Goal: Transaction & Acquisition: Purchase product/service

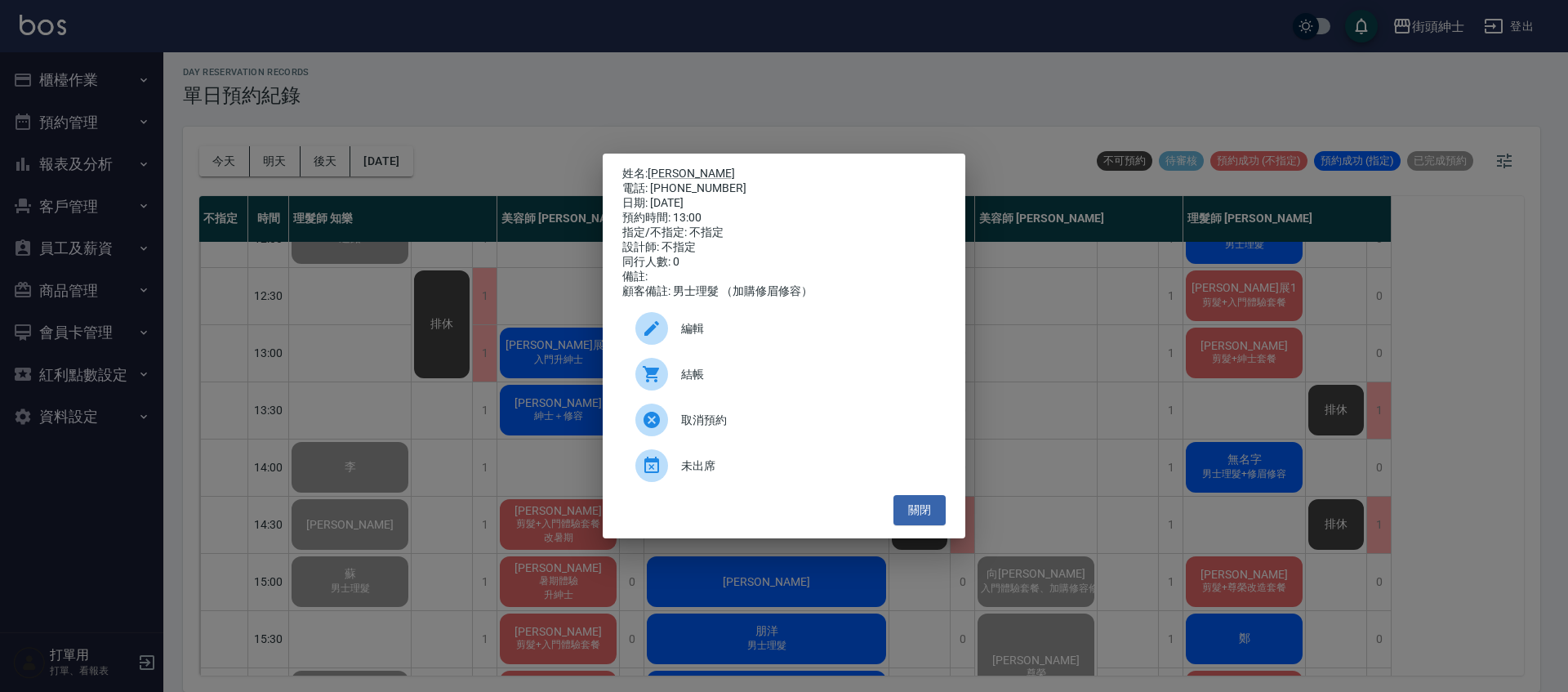
click at [714, 372] on div "結帳" at bounding box center [784, 374] width 324 height 46
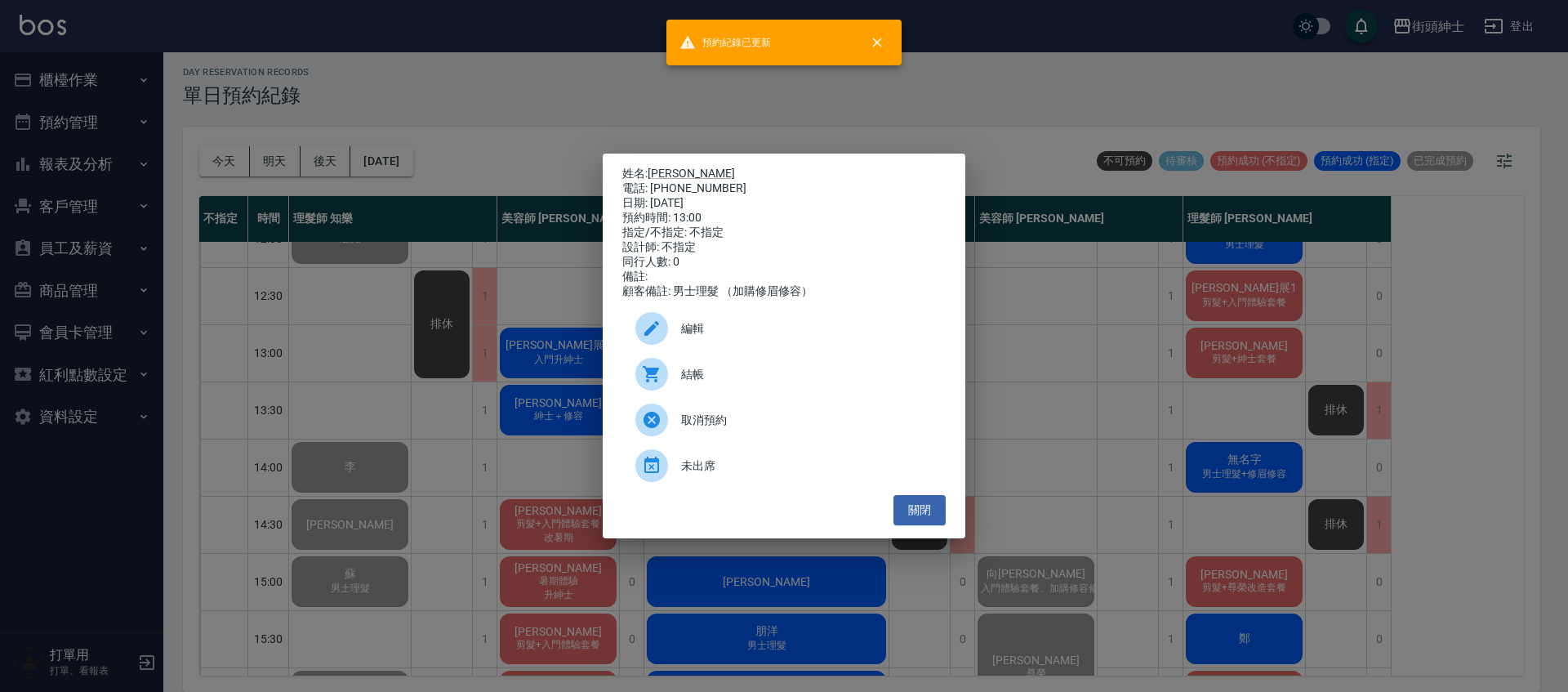
drag, startPoint x: 543, startPoint y: 395, endPoint x: 632, endPoint y: 401, distance: 89.2
click at [548, 396] on div "姓名: Joe 電話: 0905261778 日期: 2025/09/09 預約時間: 13:00 指定/不指定: 不指定 設計師: 不指定 同行人數: 0 …" at bounding box center [784, 346] width 1568 height 692
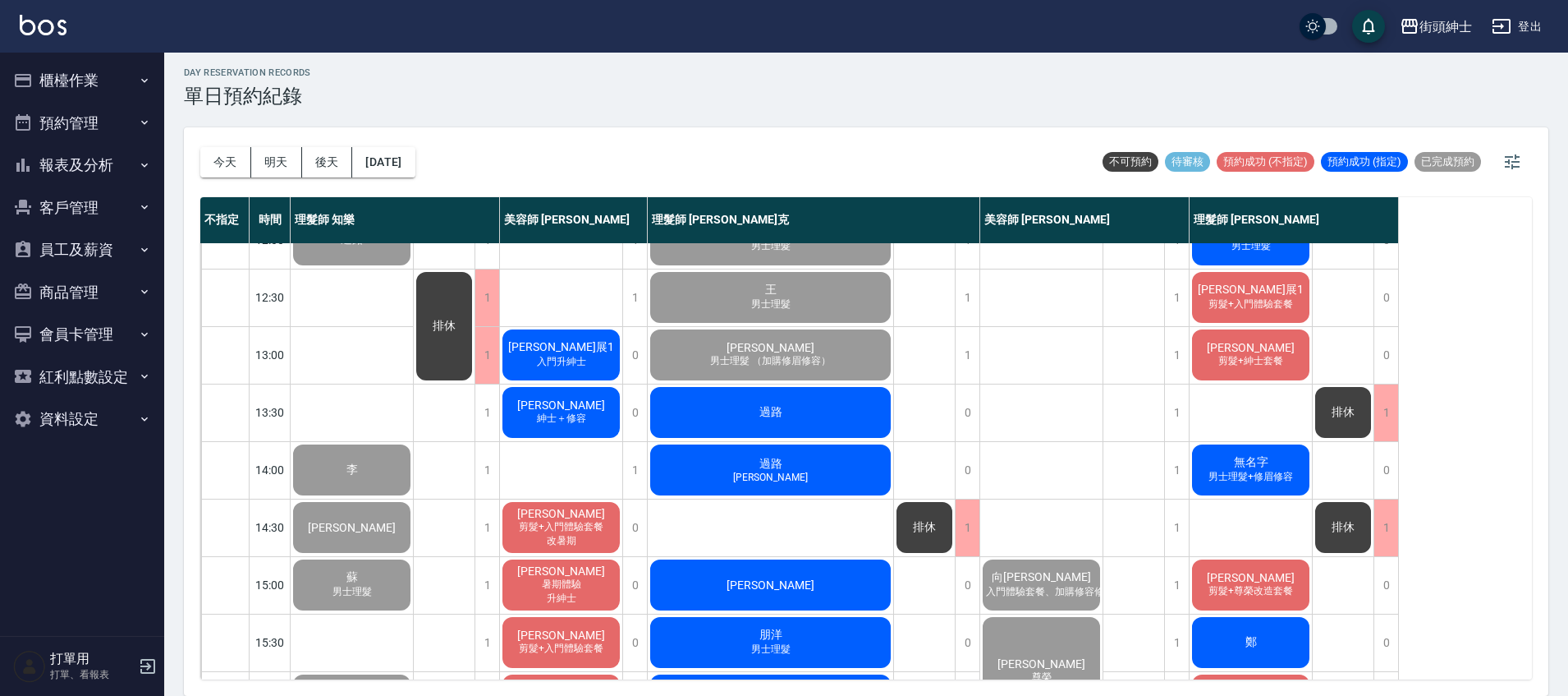
click at [811, 417] on div "過路" at bounding box center [771, 412] width 246 height 56
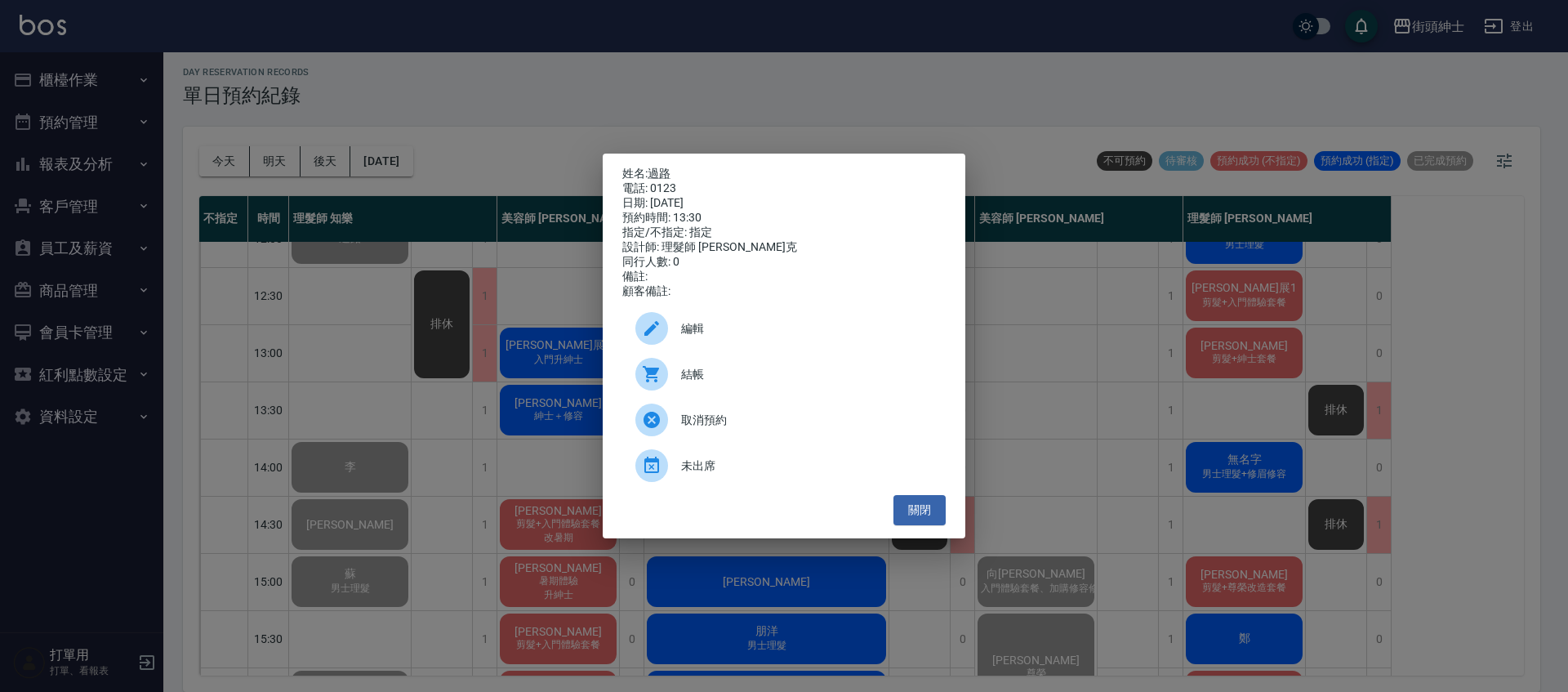
click at [744, 376] on span "結帳" at bounding box center [806, 375] width 252 height 18
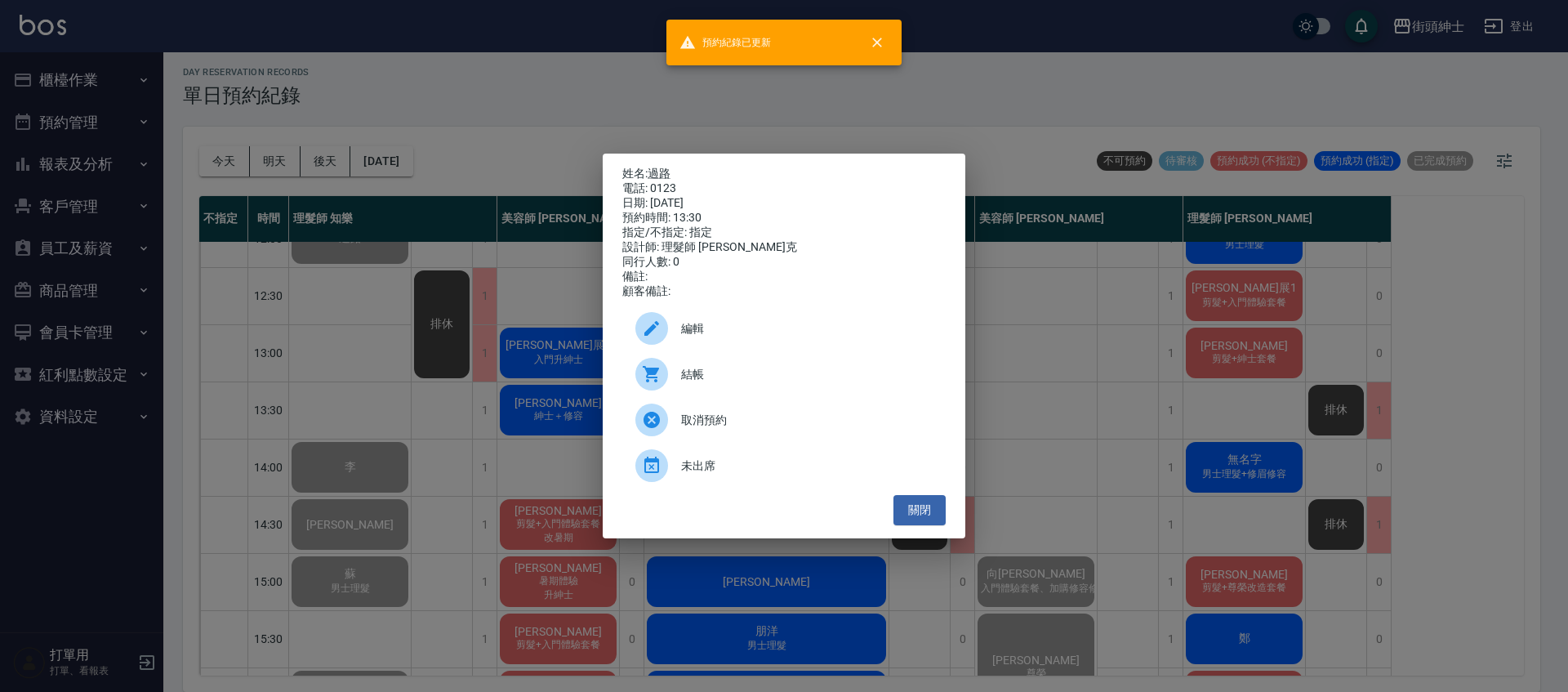
click at [479, 429] on div "姓名: 過路 電話: 0123 日期: 2025/09/09 預約時間: 13:30 指定/不指定: 指定 設計師: 理髮師 Vic 維克 同行人數: 0 備…" at bounding box center [784, 346] width 1568 height 692
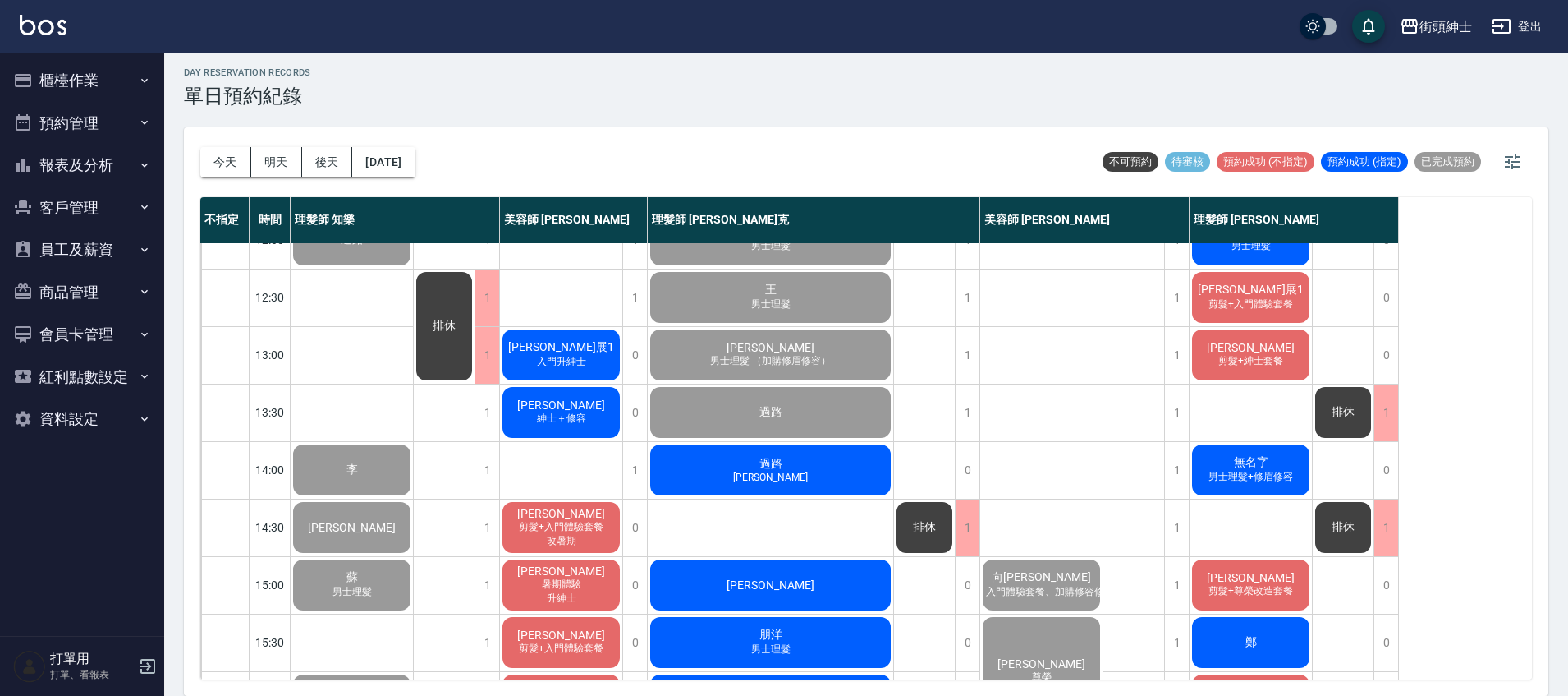
click at [771, 465] on span "過路" at bounding box center [770, 463] width 29 height 15
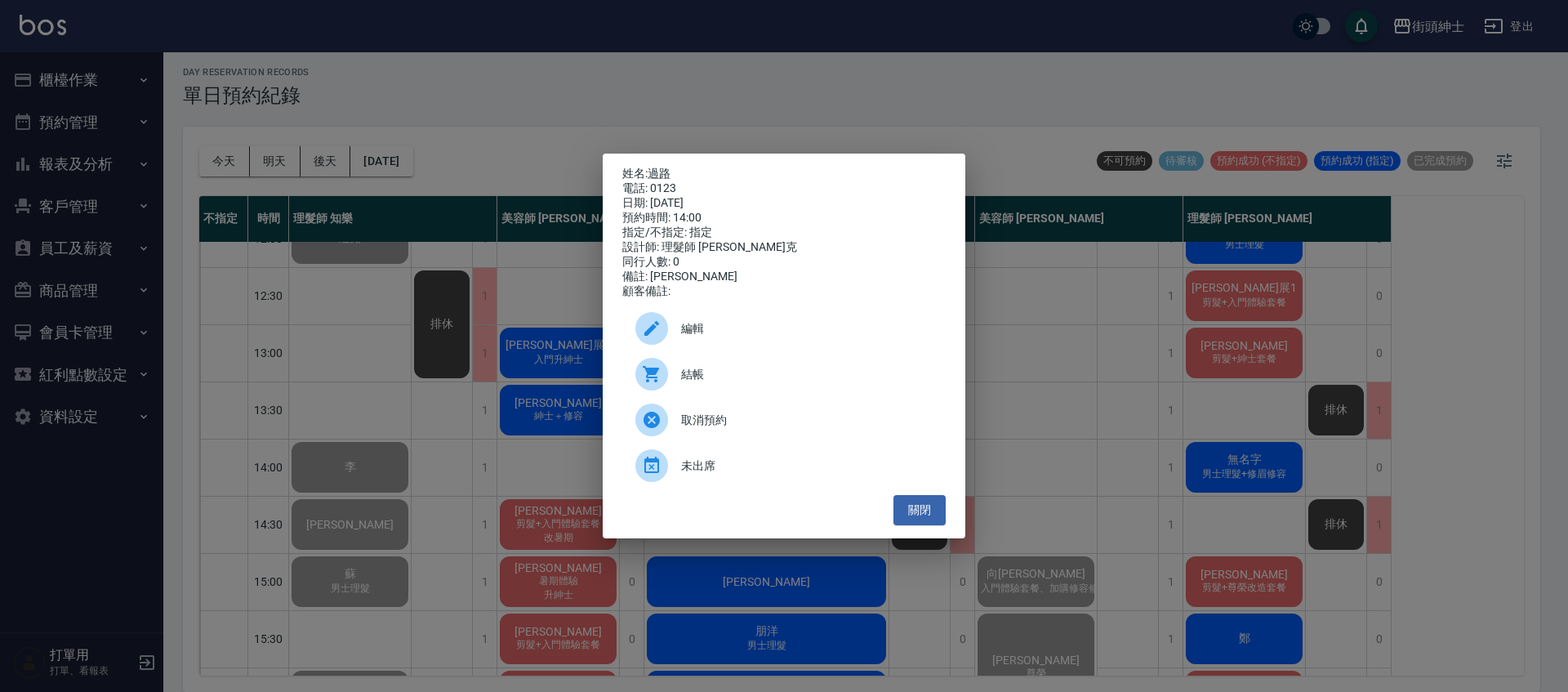
click at [714, 372] on div "結帳" at bounding box center [784, 374] width 324 height 46
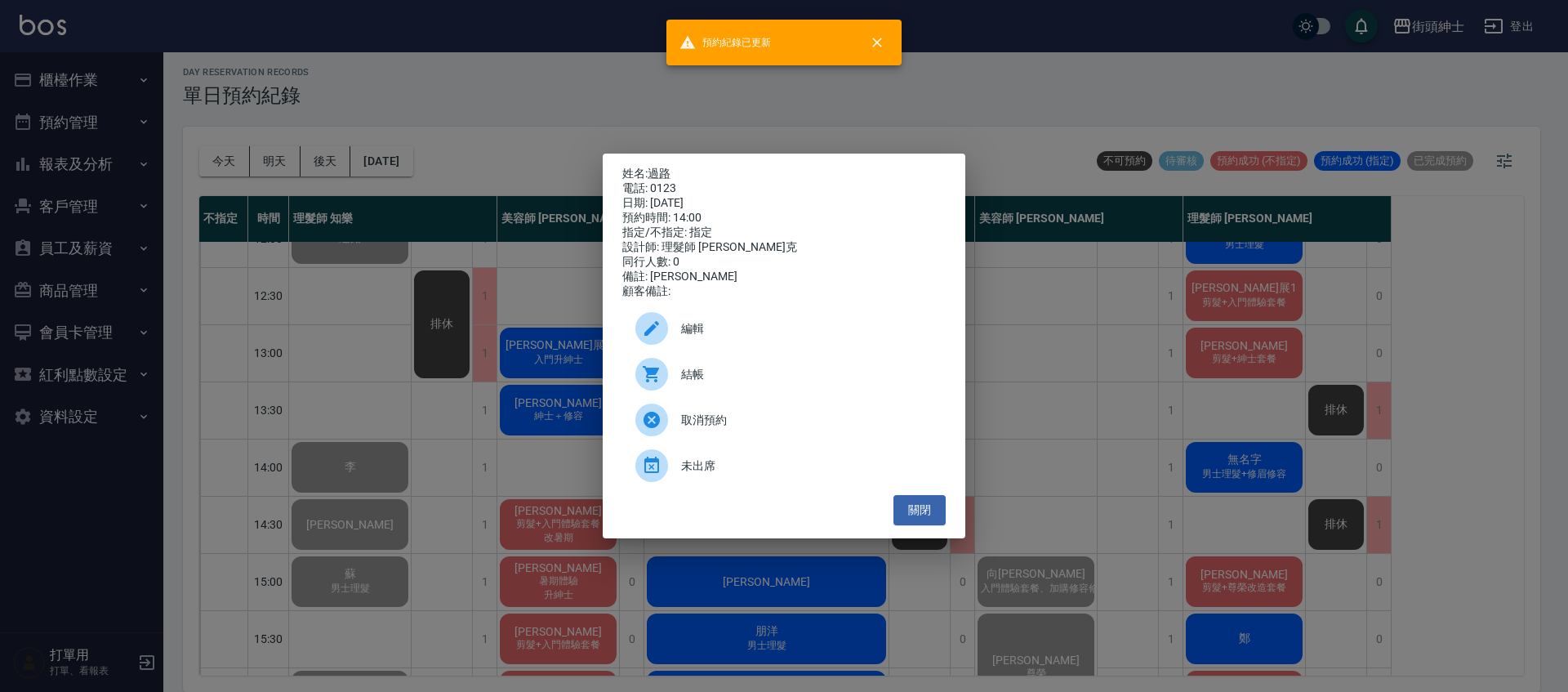
drag, startPoint x: 528, startPoint y: 386, endPoint x: 601, endPoint y: 406, distance: 75.7
click at [530, 387] on div "姓名: 過路 電話: 0123 日期: 2025/09/09 預約時間: 14:00 指定/不指定: 指定 設計師: 理髮師 Vic 維克 同行人數: 0 備…" at bounding box center [784, 346] width 1568 height 692
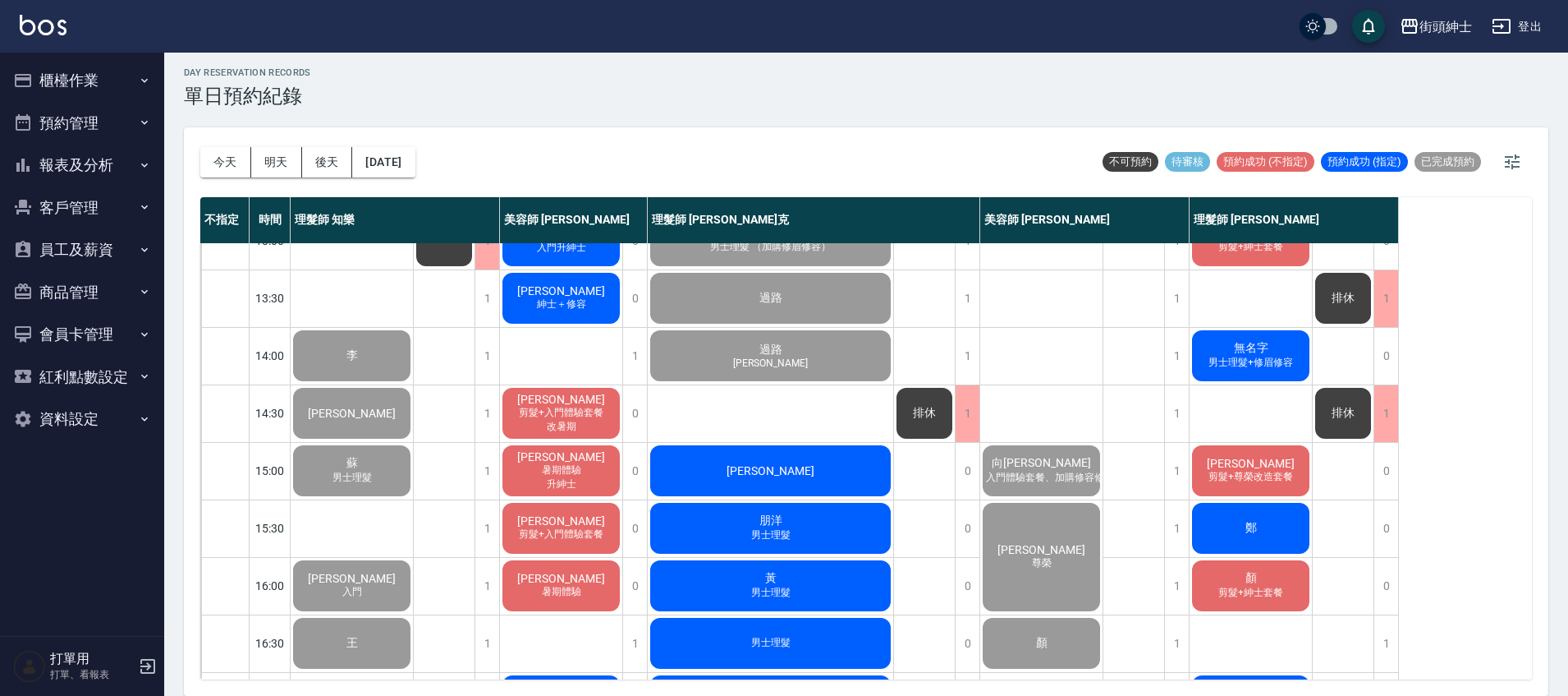
scroll to position [272, 0]
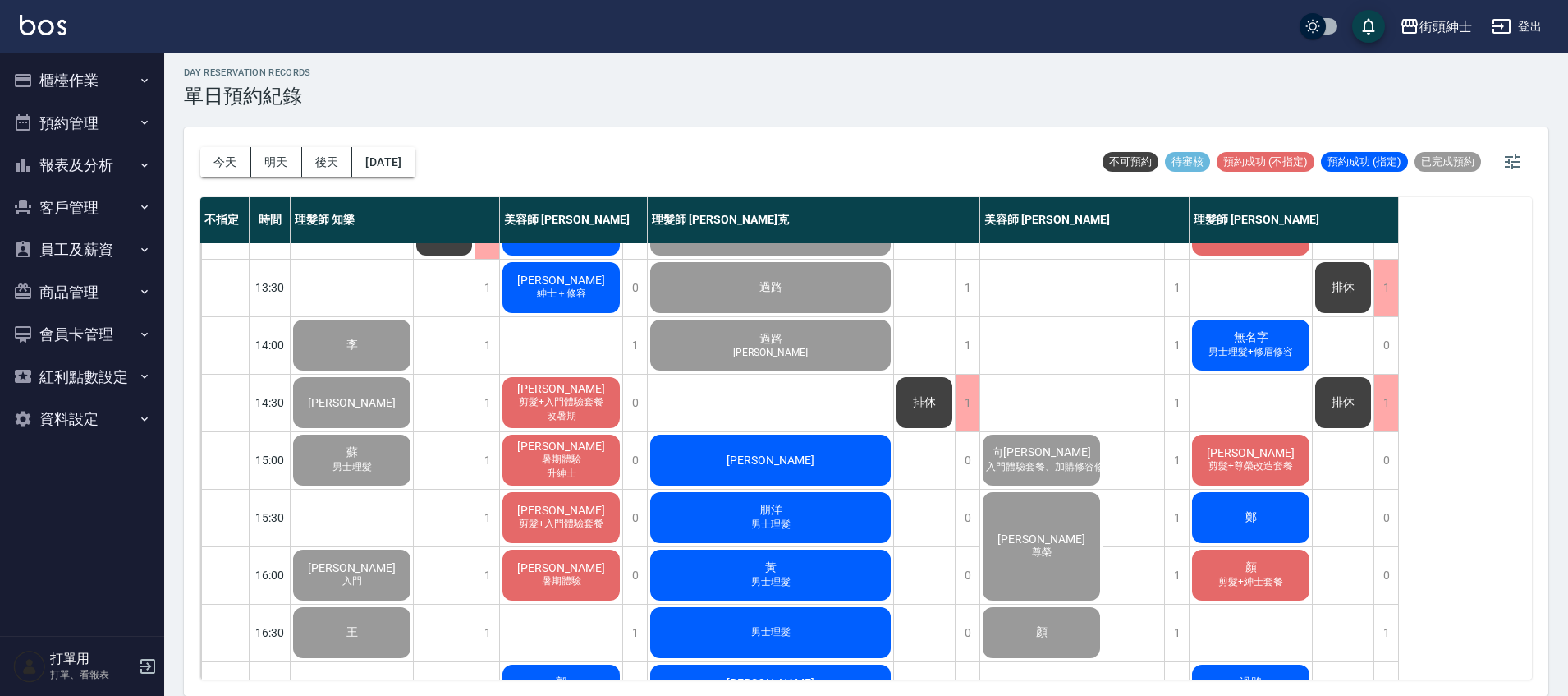
click at [793, 462] on span "建弘Daniel" at bounding box center [770, 460] width 95 height 13
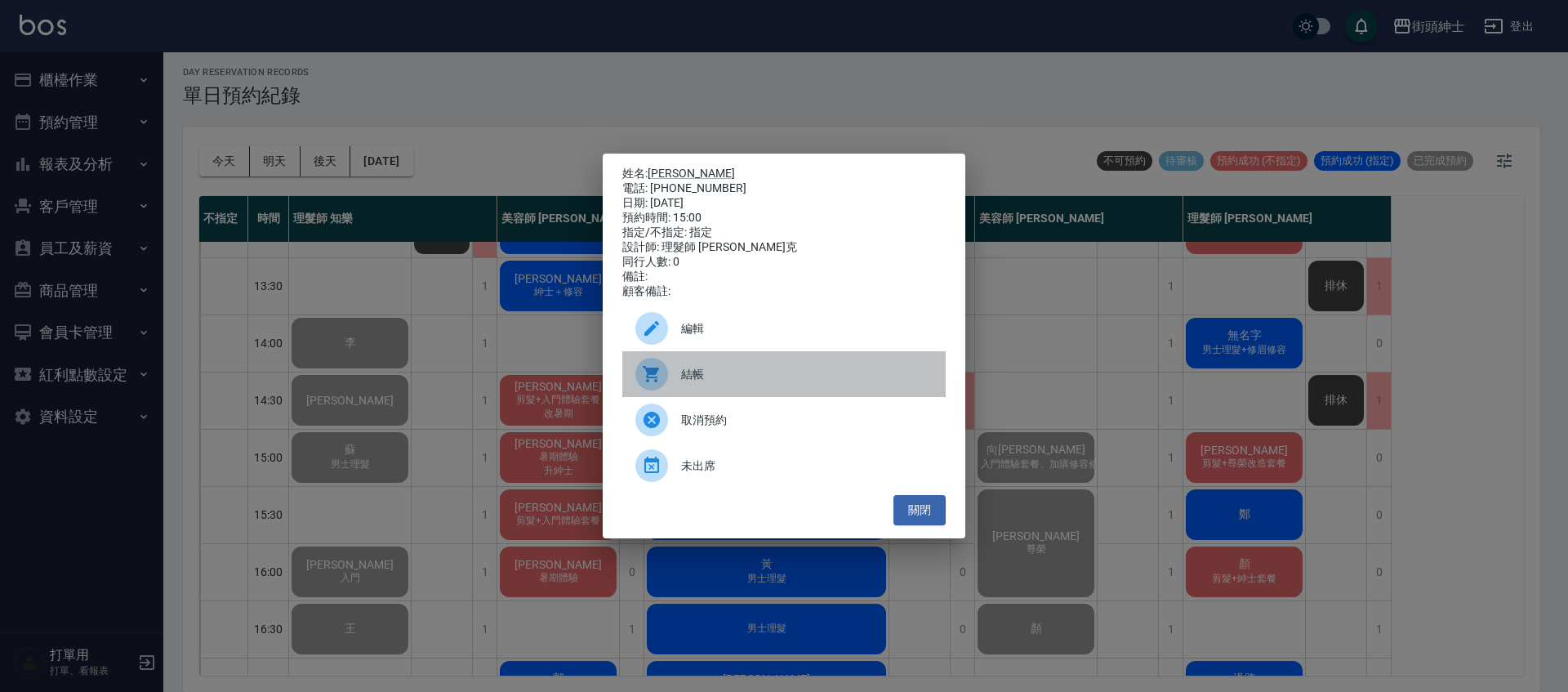
click at [719, 379] on span "結帳" at bounding box center [806, 375] width 252 height 18
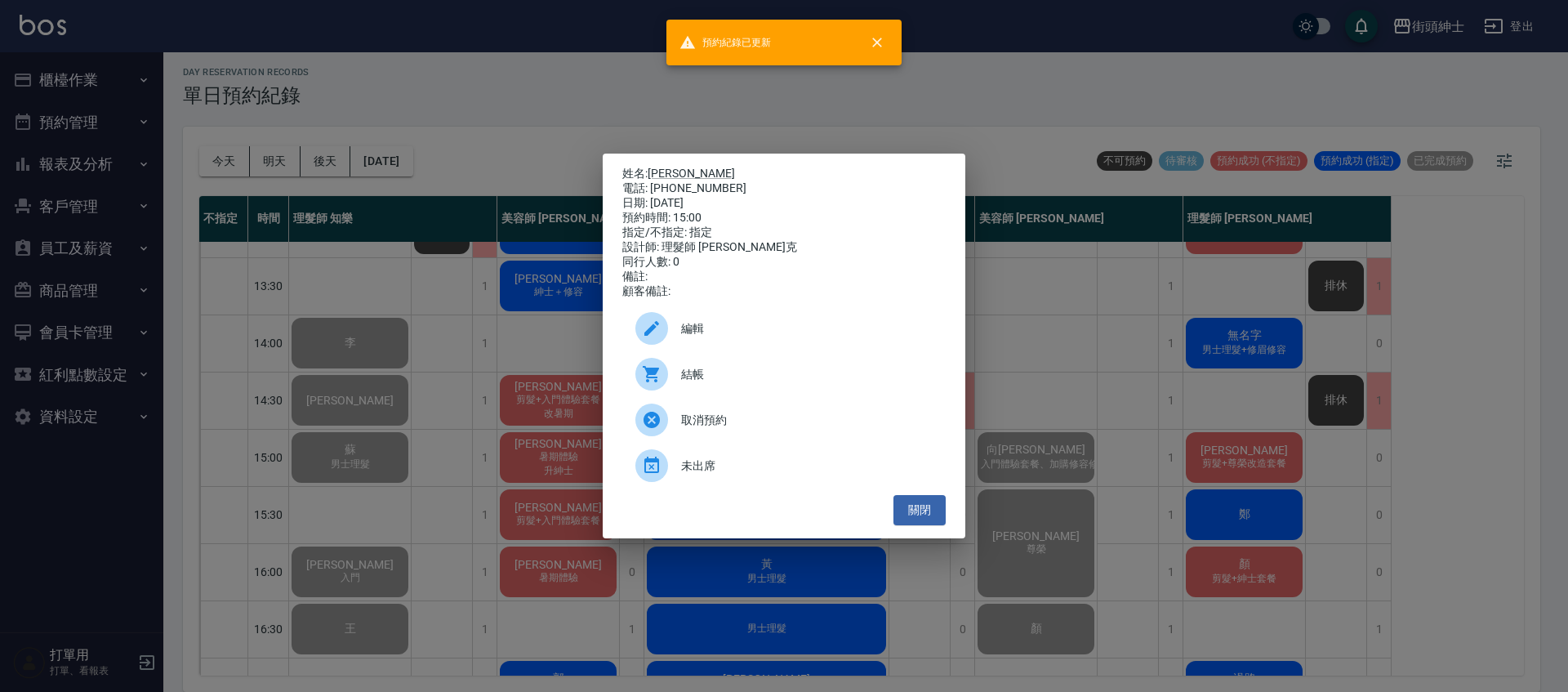
click at [397, 305] on div "姓名: 建弘Daniel 電話: 0928119182 日期: 2025/09/09 預約時間: 15:00 指定/不指定: 指定 設計師: 理髮師 Vic …" at bounding box center [784, 346] width 1568 height 692
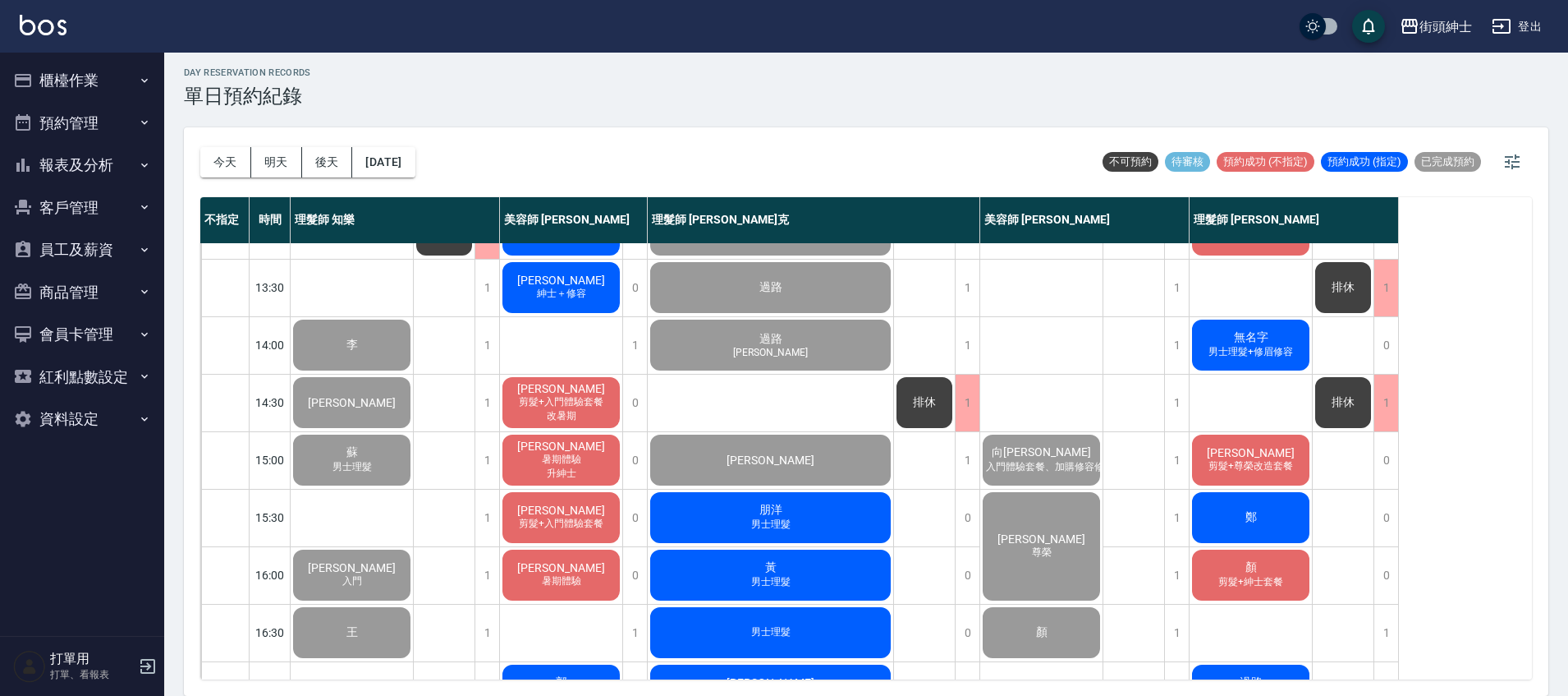
click at [836, 512] on div "朋洋 男士理髮" at bounding box center [771, 516] width 246 height 56
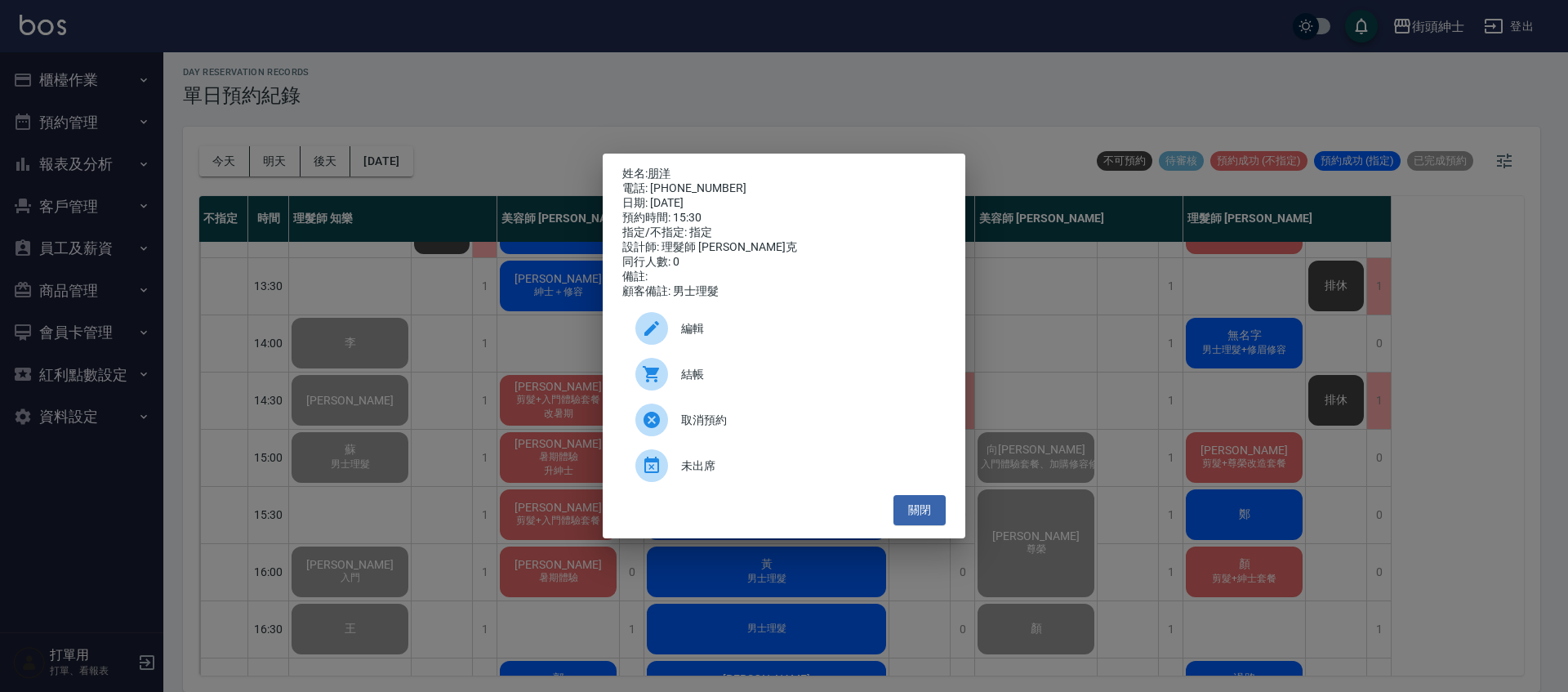
click at [736, 383] on span "結帳" at bounding box center [806, 375] width 252 height 18
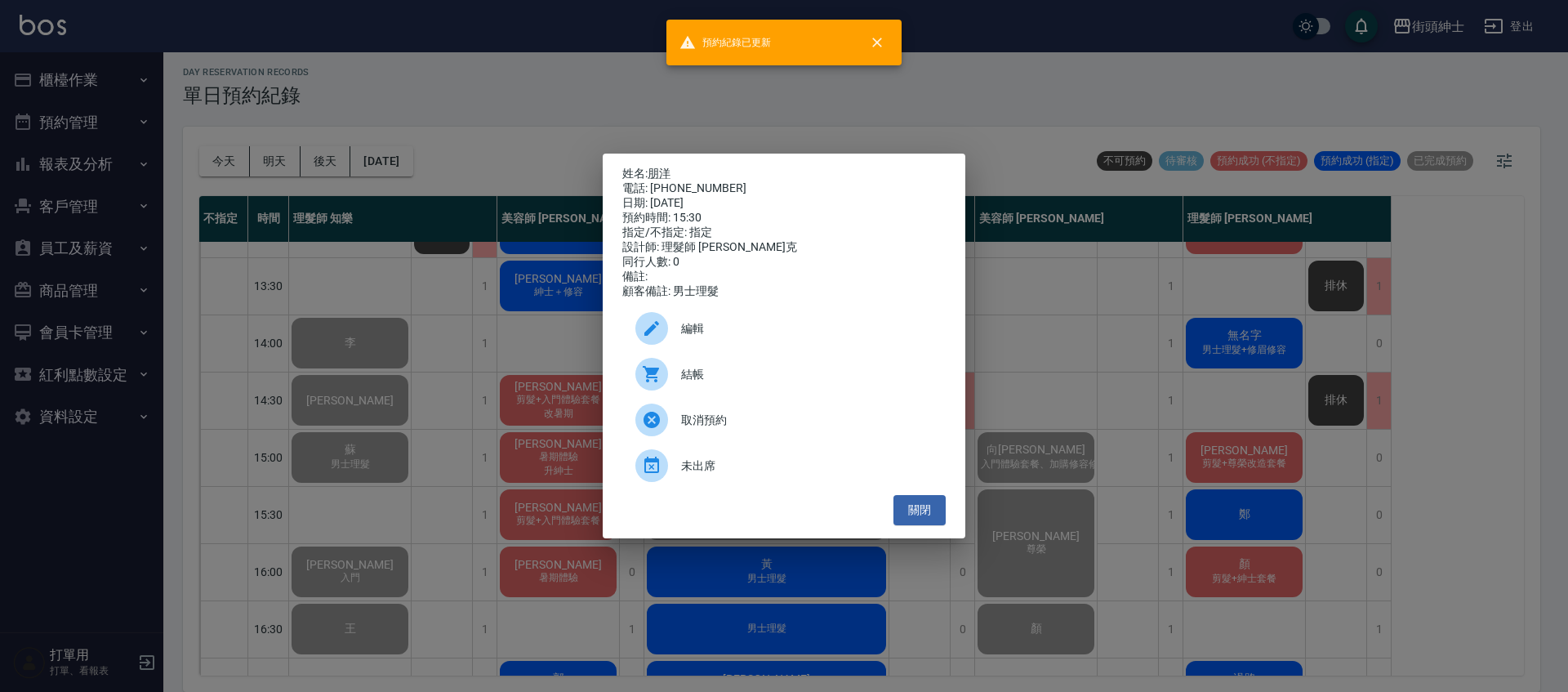
click at [418, 280] on div "姓名: 朋洋 電話: 0978713153 日期: 2025/09/09 預約時間: 15:30 指定/不指定: 指定 設計師: 理髮師 Vic 維克 同行人…" at bounding box center [784, 346] width 1568 height 692
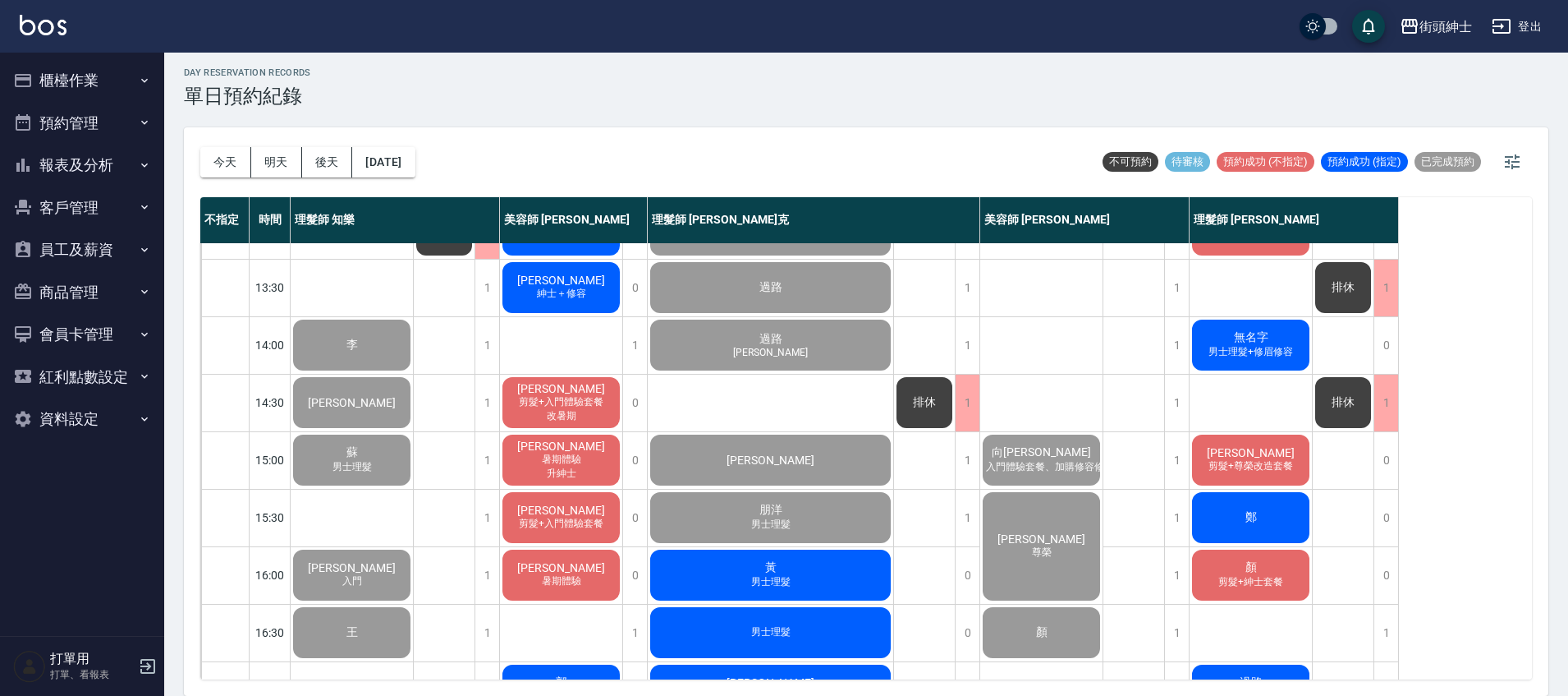
scroll to position [432, 0]
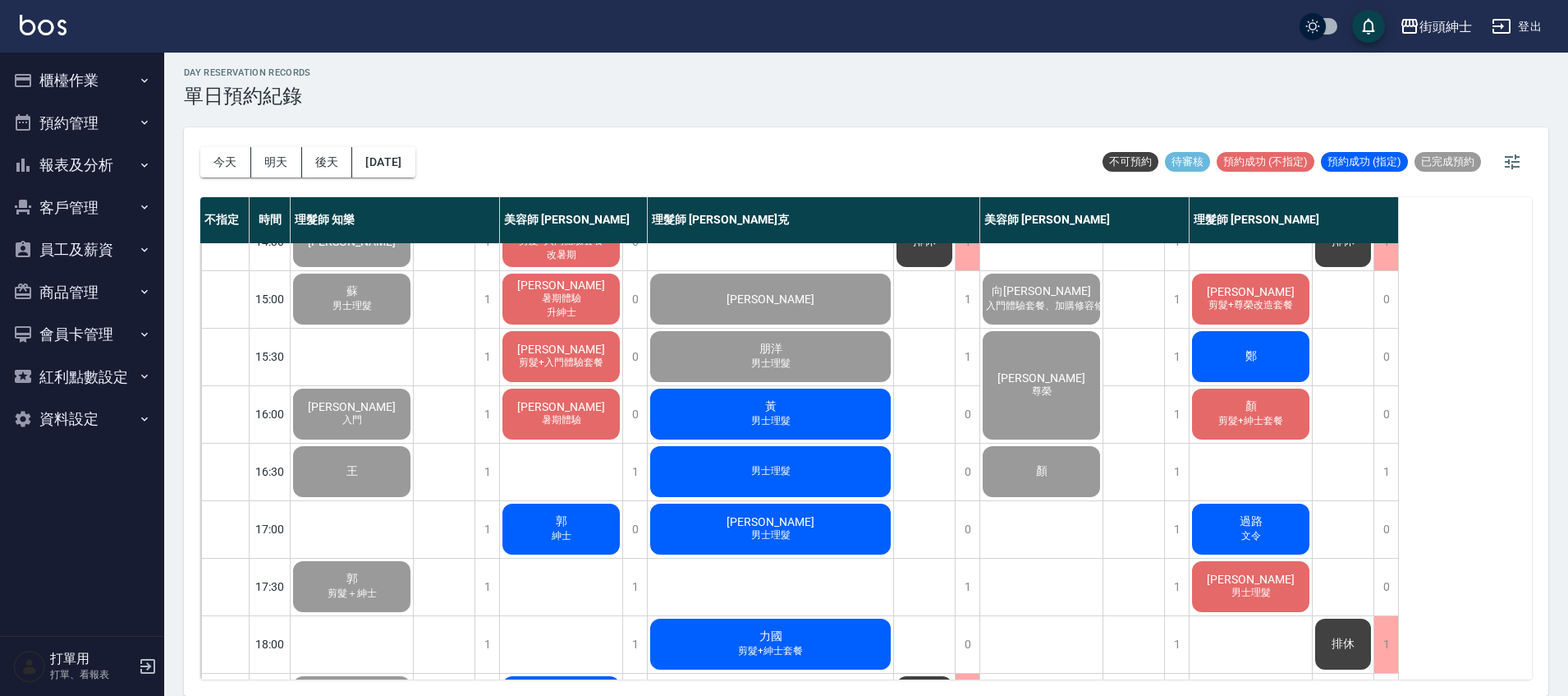
click at [798, 407] on div "黃 男士理髮" at bounding box center [771, 413] width 246 height 56
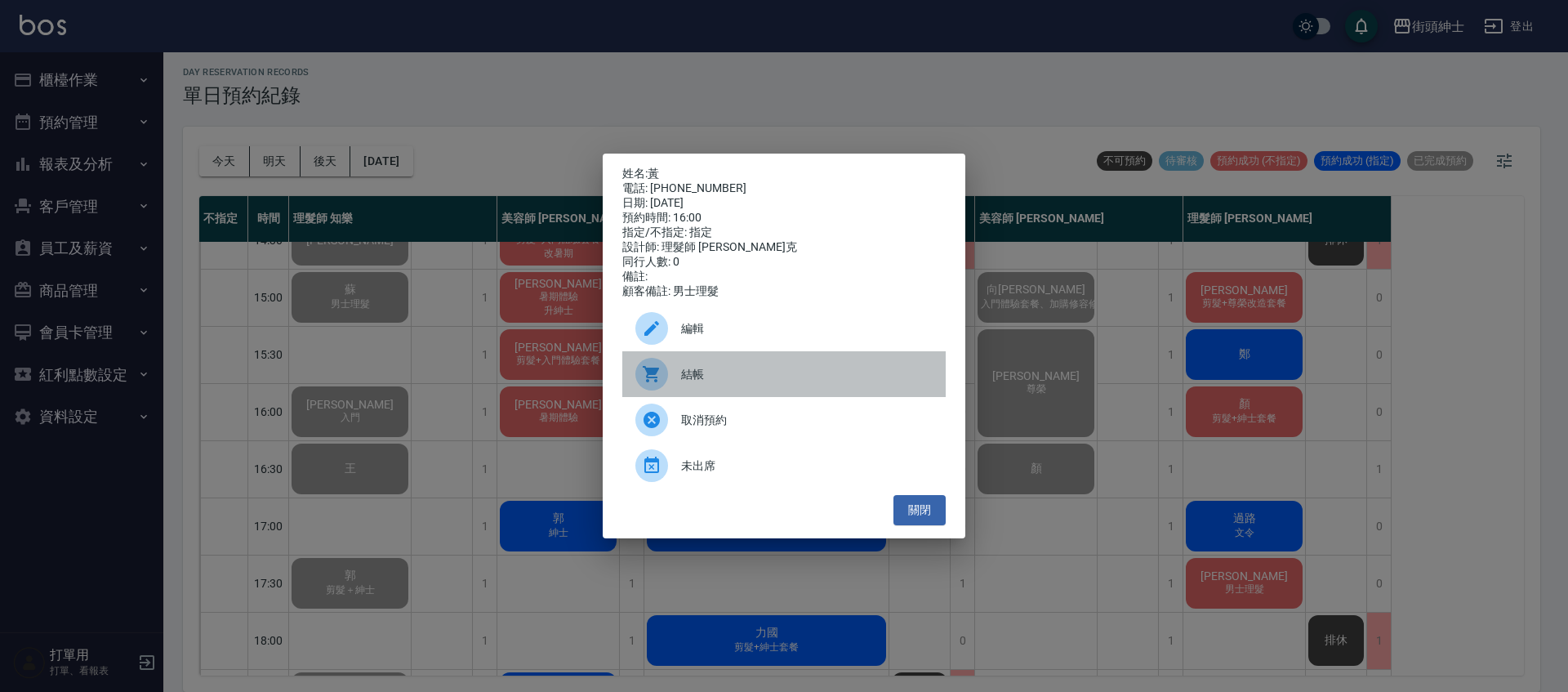
click at [736, 375] on span "結帳" at bounding box center [806, 375] width 252 height 18
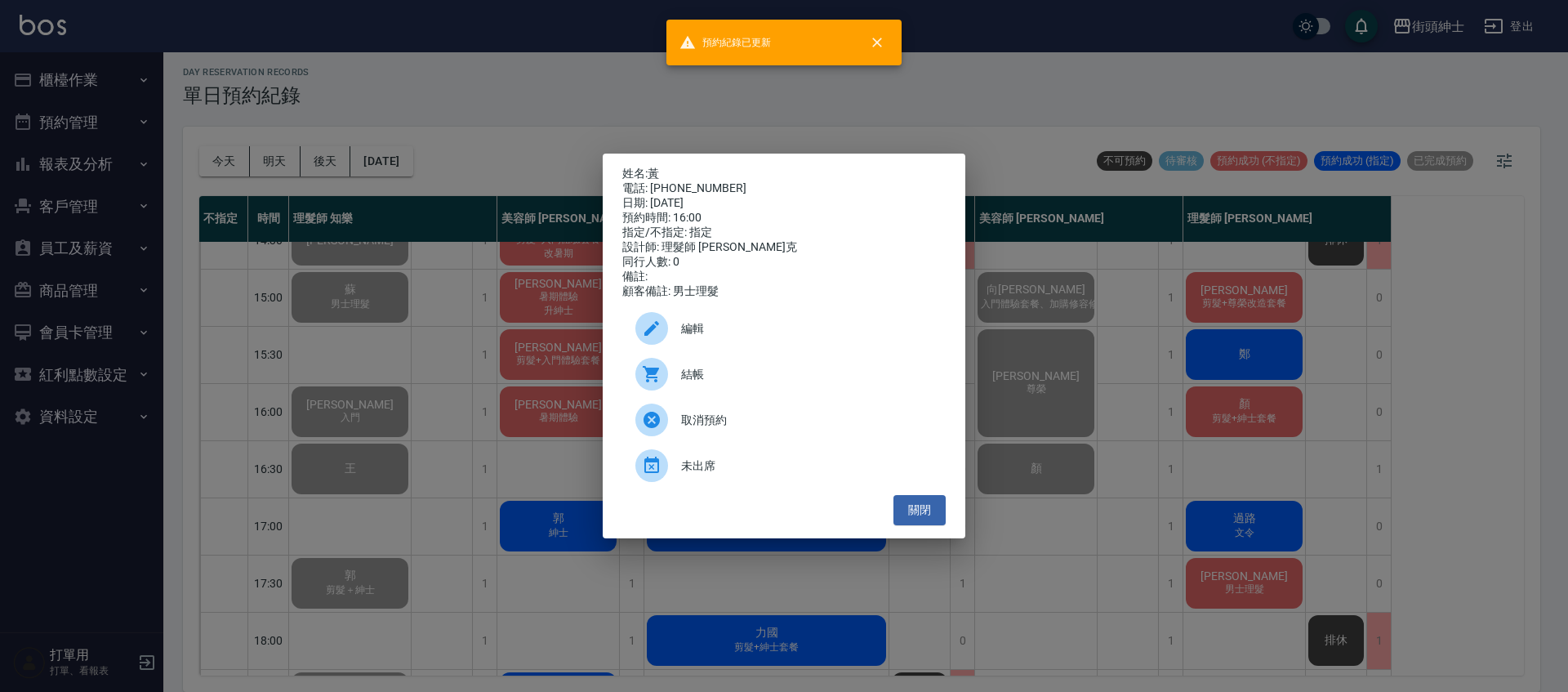
click at [427, 319] on div "姓名: 黃 電話: 0909779911 日期: 2025/09/09 預約時間: 16:00 指定/不指定: 指定 設計師: 理髮師 Vic 維克 同行人數…" at bounding box center [784, 346] width 1568 height 692
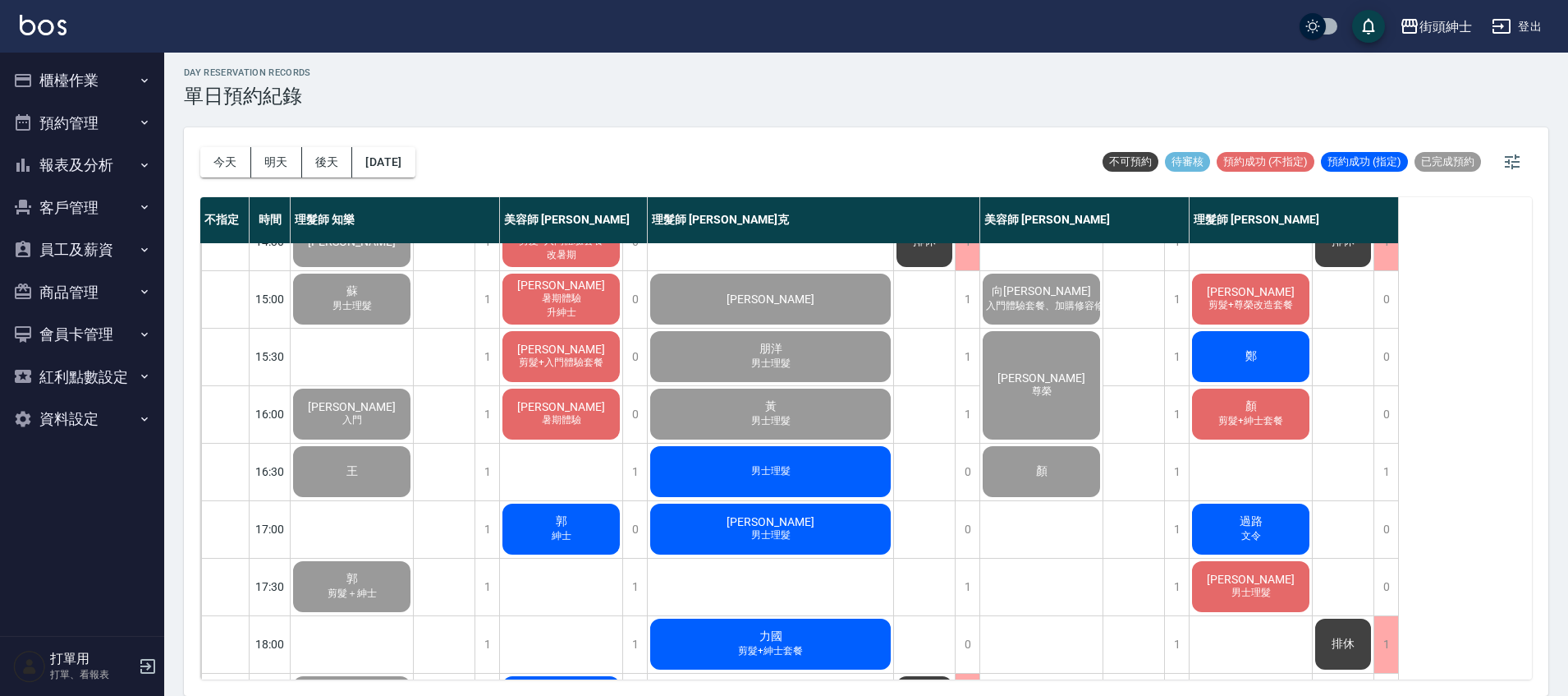
click at [817, 470] on div "男士理髮" at bounding box center [771, 470] width 246 height 56
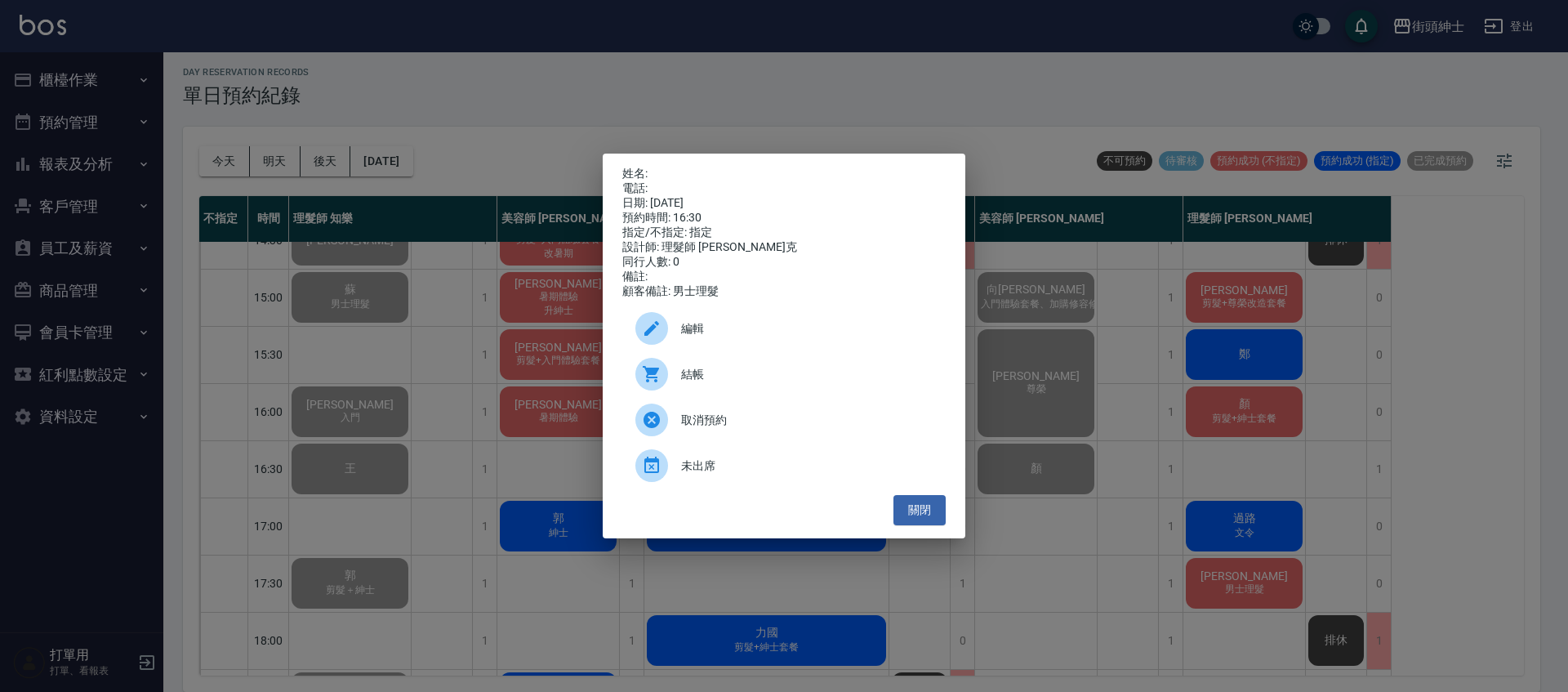
click at [775, 416] on div "取消預約" at bounding box center [784, 419] width 324 height 46
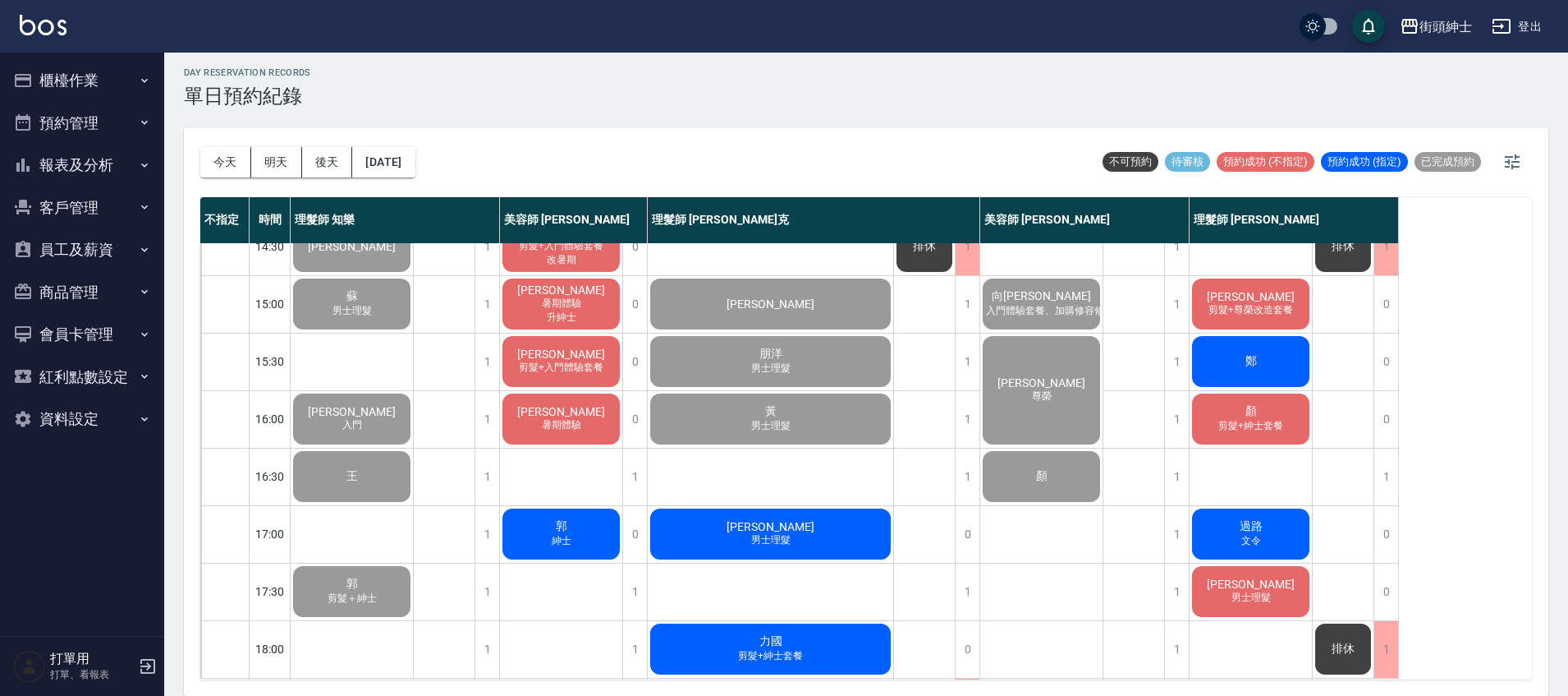
scroll to position [419, 0]
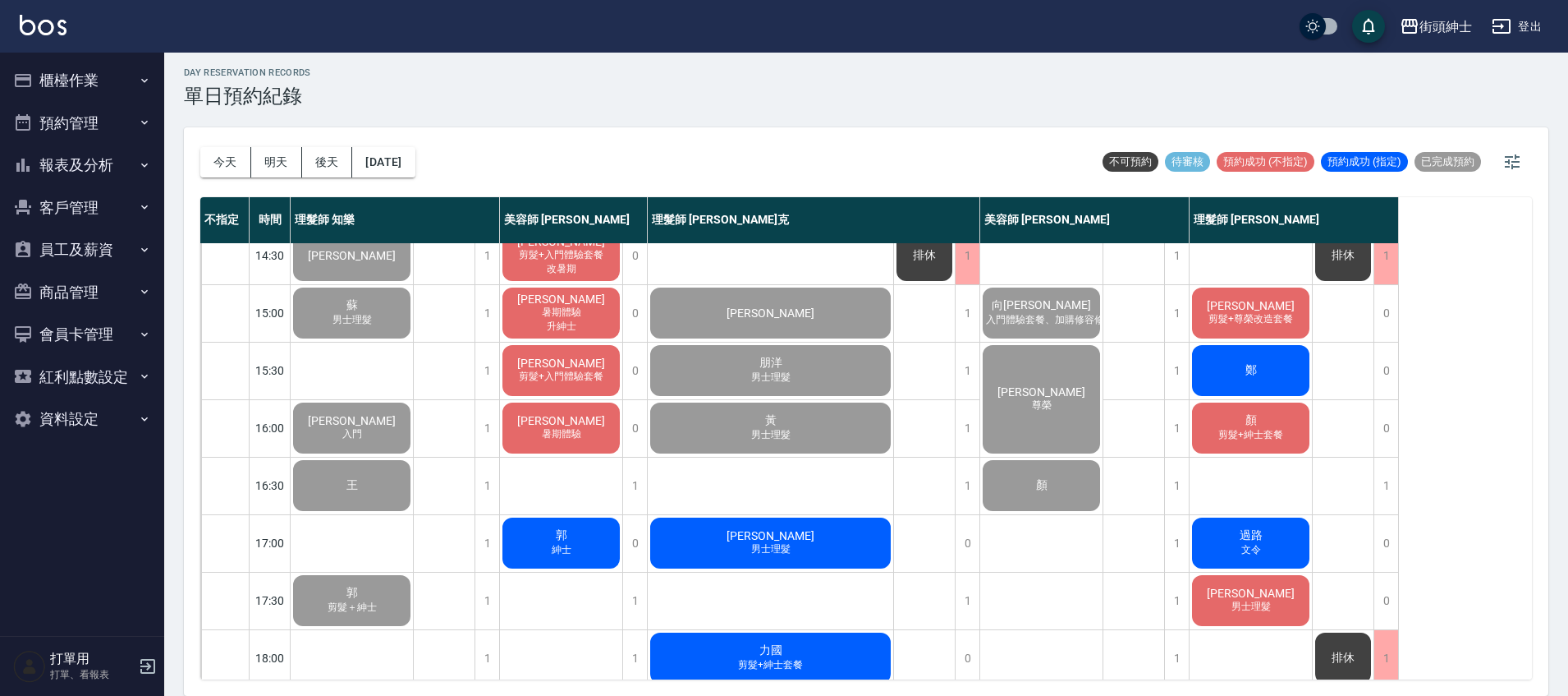
click at [783, 543] on span "男士理髮" at bounding box center [771, 549] width 46 height 14
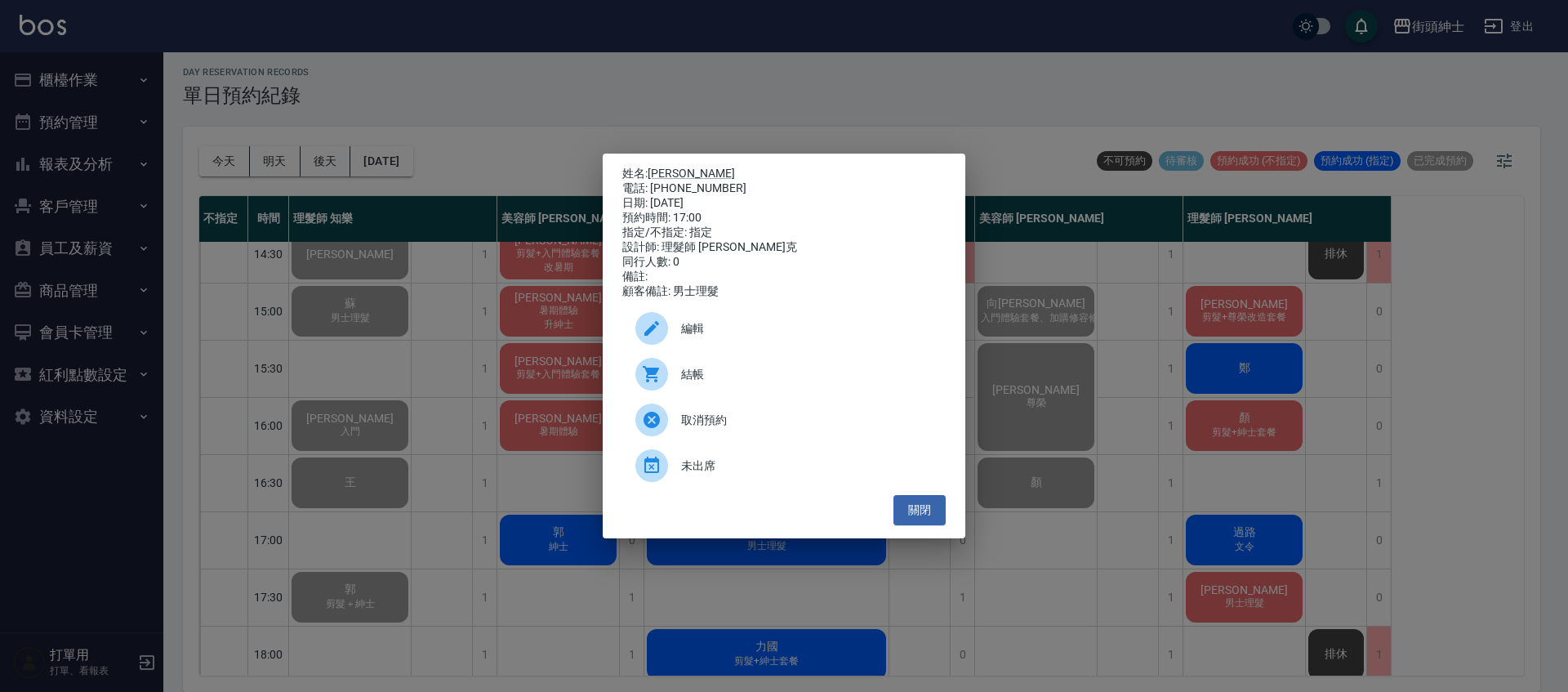
click at [803, 395] on div "結帳" at bounding box center [784, 374] width 324 height 46
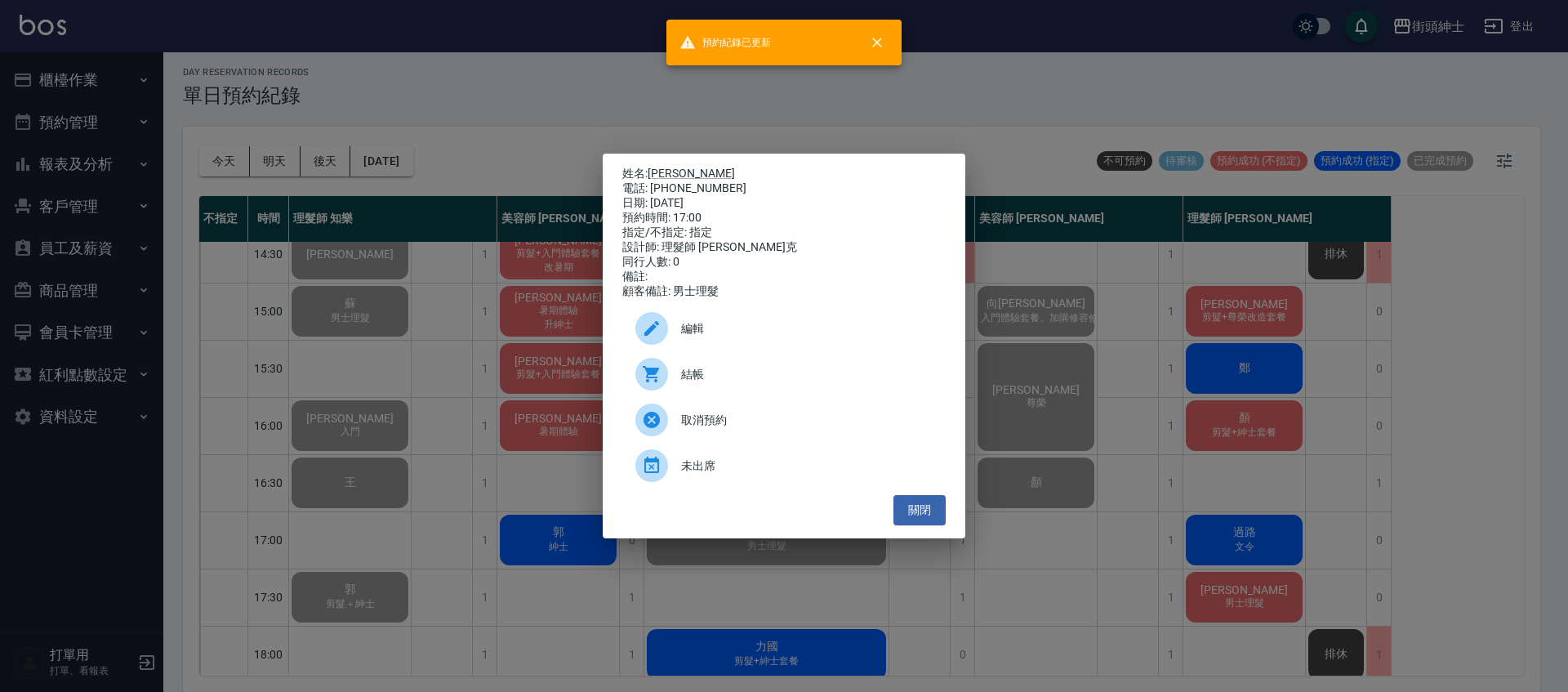
drag, startPoint x: 438, startPoint y: 365, endPoint x: 772, endPoint y: 560, distance: 386.8
click at [438, 365] on div "姓名: Tony 電話: 0952123089 日期: 2025/09/09 預約時間: 17:00 指定/不指定: 指定 設計師: 理髮師 Vic 維克 同…" at bounding box center [784, 346] width 1568 height 692
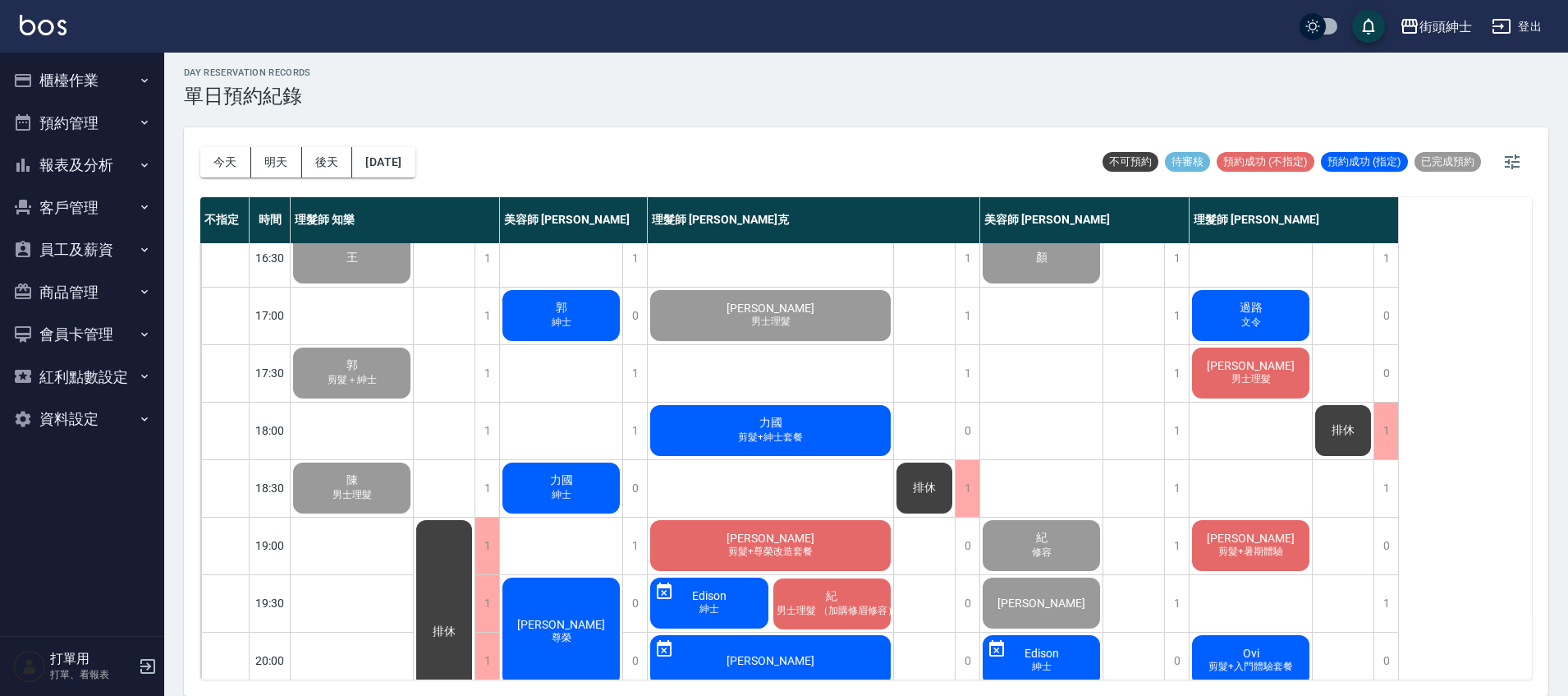
scroll to position [632, 0]
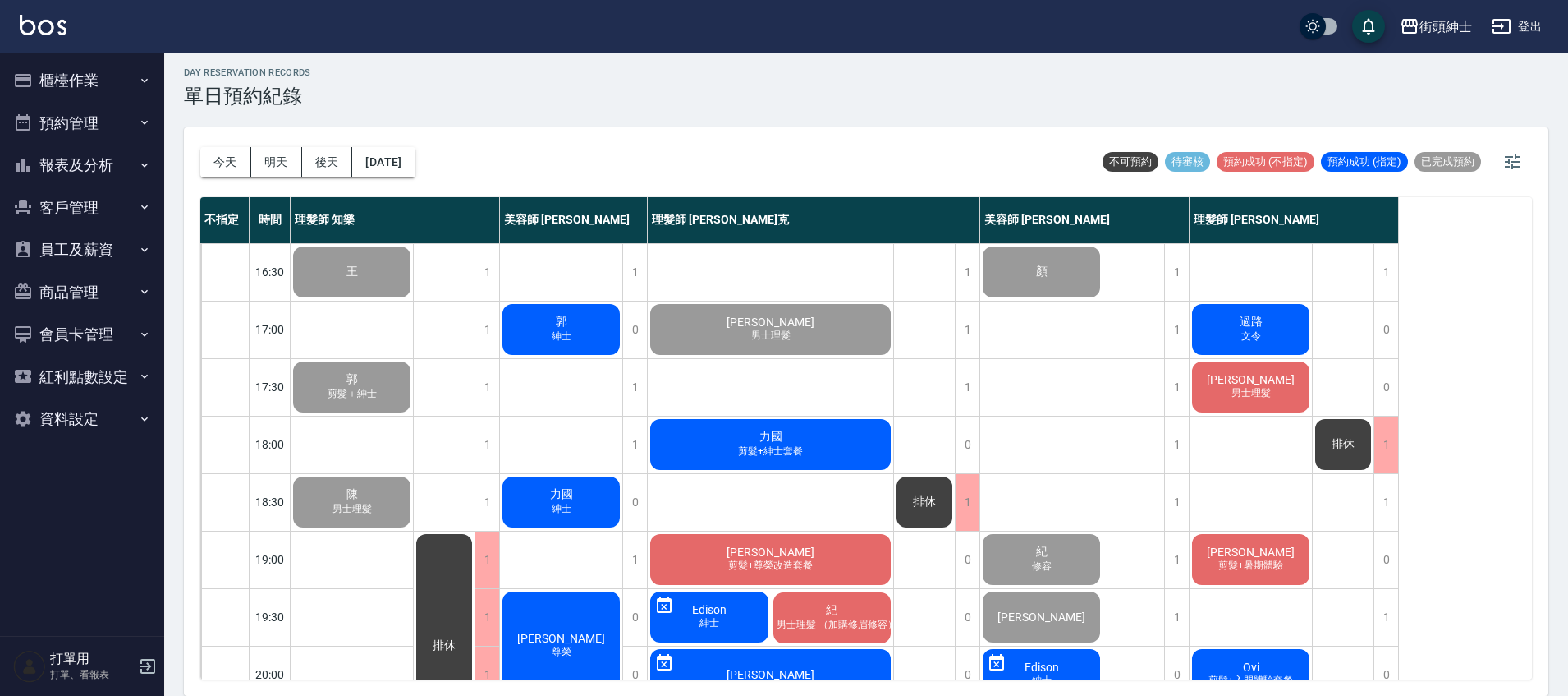
click at [813, 442] on div "力國 剪髮+紳士套餐" at bounding box center [771, 444] width 246 height 56
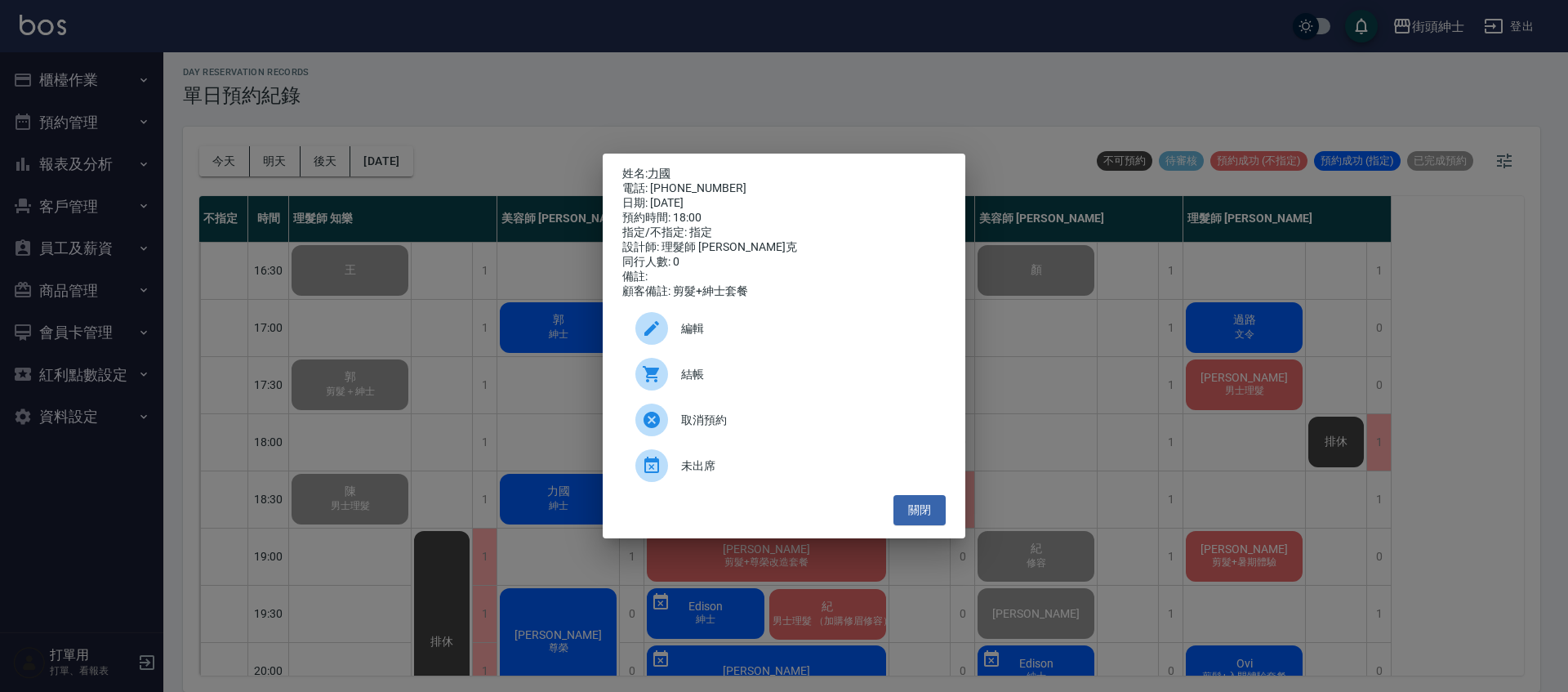
click at [704, 377] on span "結帳" at bounding box center [806, 375] width 252 height 18
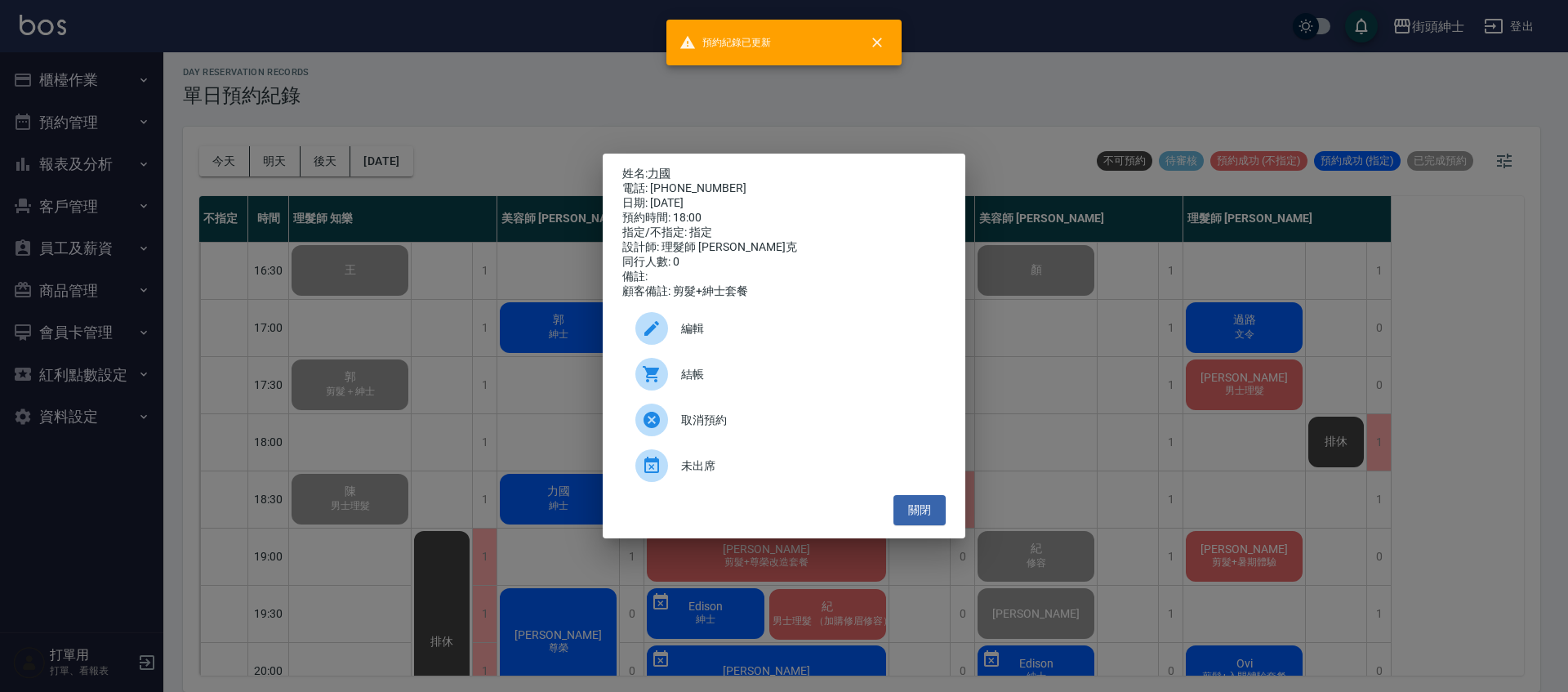
drag, startPoint x: 457, startPoint y: 407, endPoint x: 478, endPoint y: 409, distance: 21.1
click at [459, 408] on div "姓名: 力國 電話: 0988853313 日期: 2025/09/09 預約時間: 18:00 指定/不指定: 指定 設計師: 理髮師 Vic 維克 同行人…" at bounding box center [784, 346] width 1568 height 692
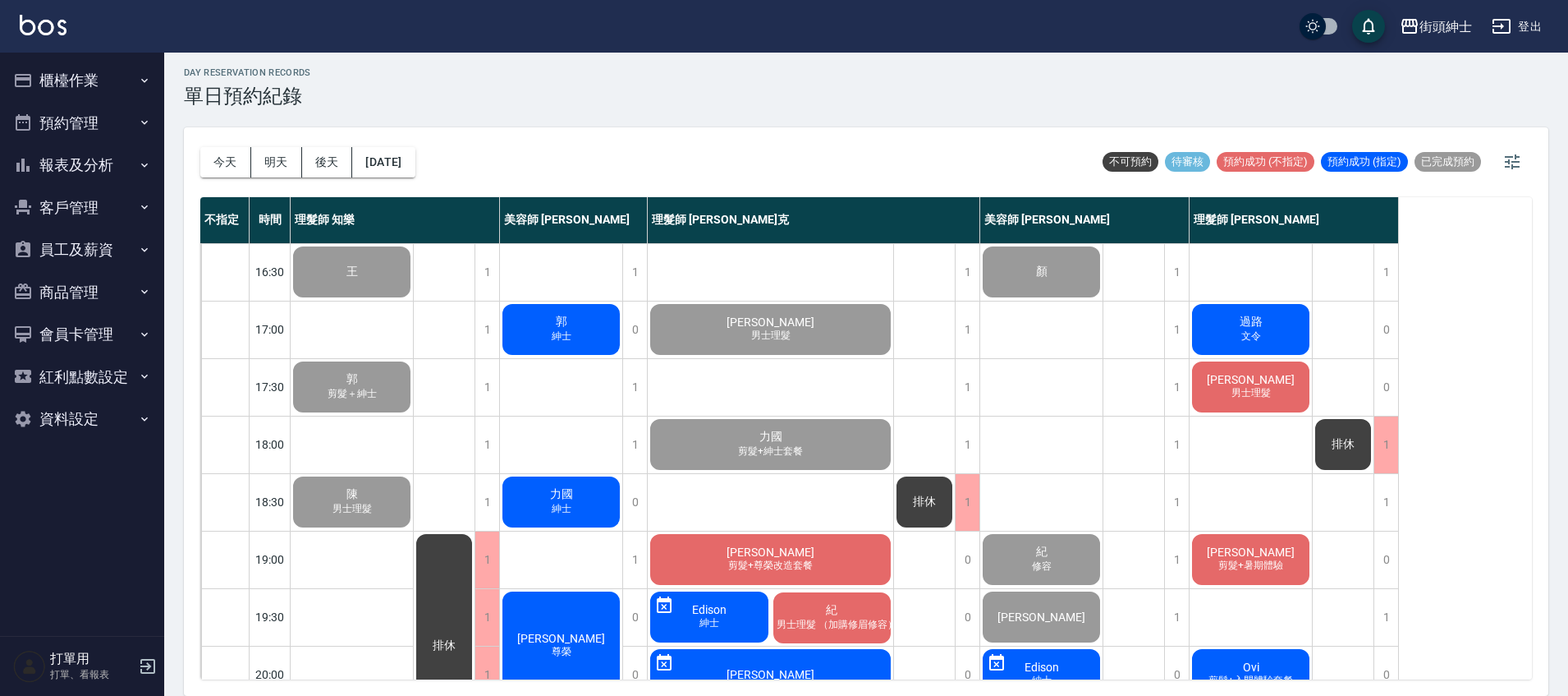
click at [840, 547] on div "廖家宏 剪髮+尊榮改造套餐" at bounding box center [771, 559] width 246 height 56
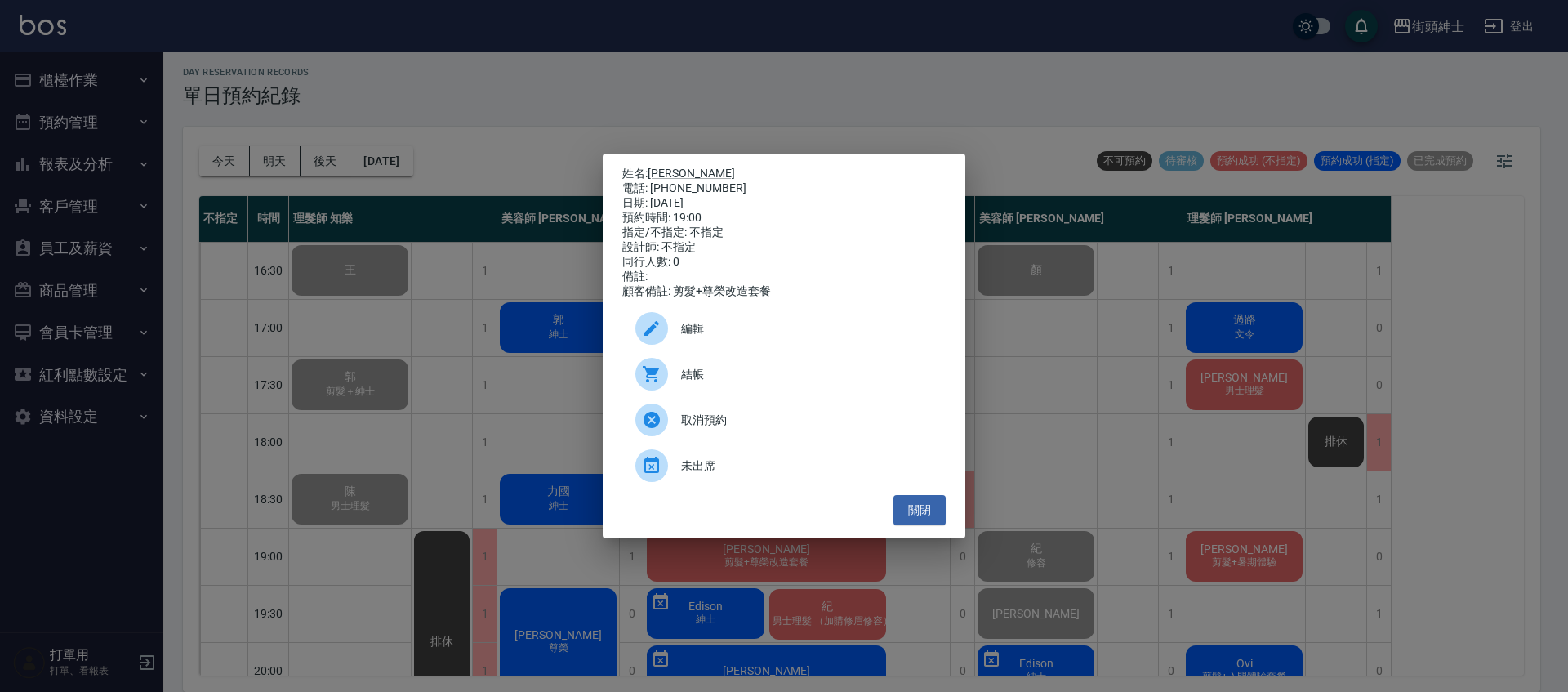
click at [784, 376] on span "結帳" at bounding box center [806, 375] width 252 height 18
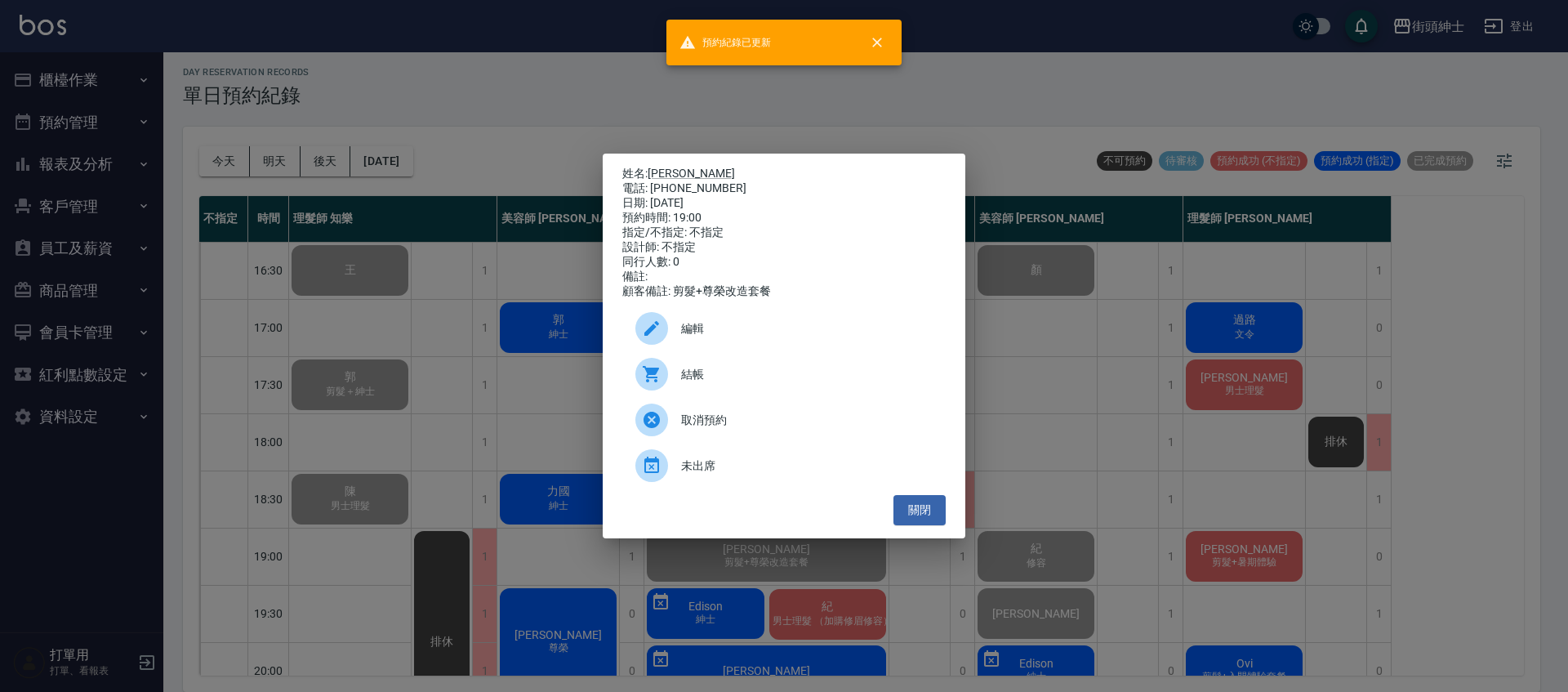
drag, startPoint x: 369, startPoint y: 391, endPoint x: 379, endPoint y: 391, distance: 10.0
click at [369, 391] on div "姓名: 廖家宏 電話: 0977093431 日期: 2025/09/09 預約時間: 19:00 指定/不指定: 不指定 設計師: 不指定 同行人數: 0 …" at bounding box center [784, 346] width 1568 height 692
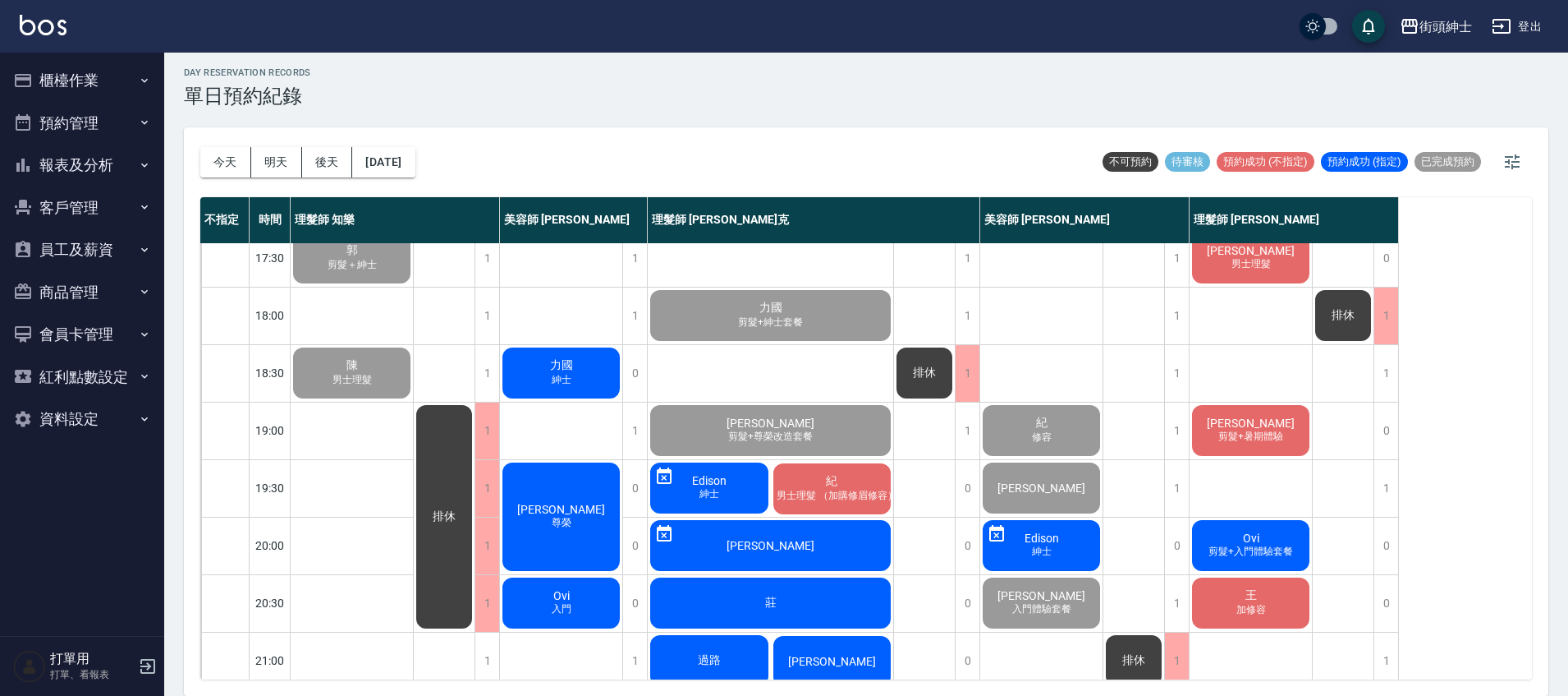
scroll to position [762, 0]
click at [849, 480] on div "紀 男士理髮 （加購修眉修容）" at bounding box center [832, 487] width 123 height 56
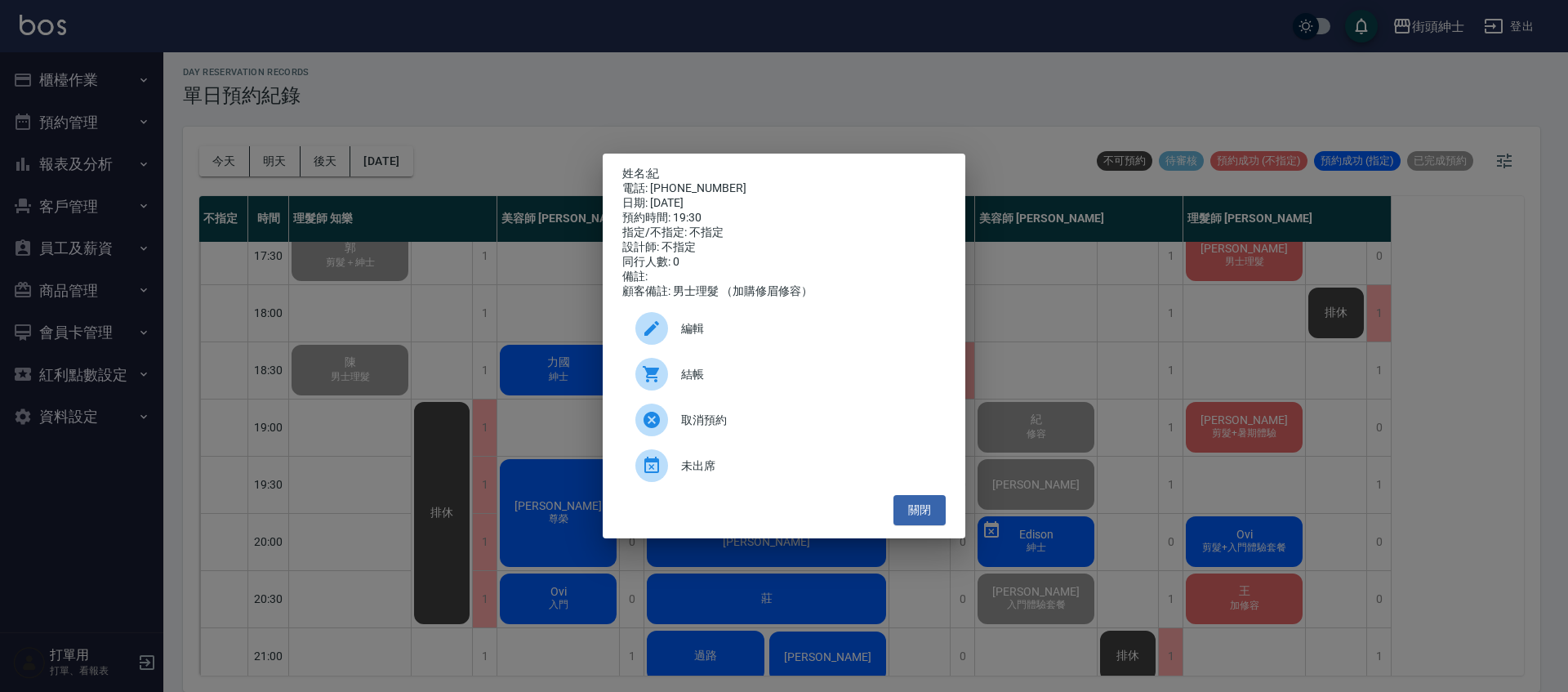
click at [751, 380] on span "結帳" at bounding box center [806, 375] width 252 height 18
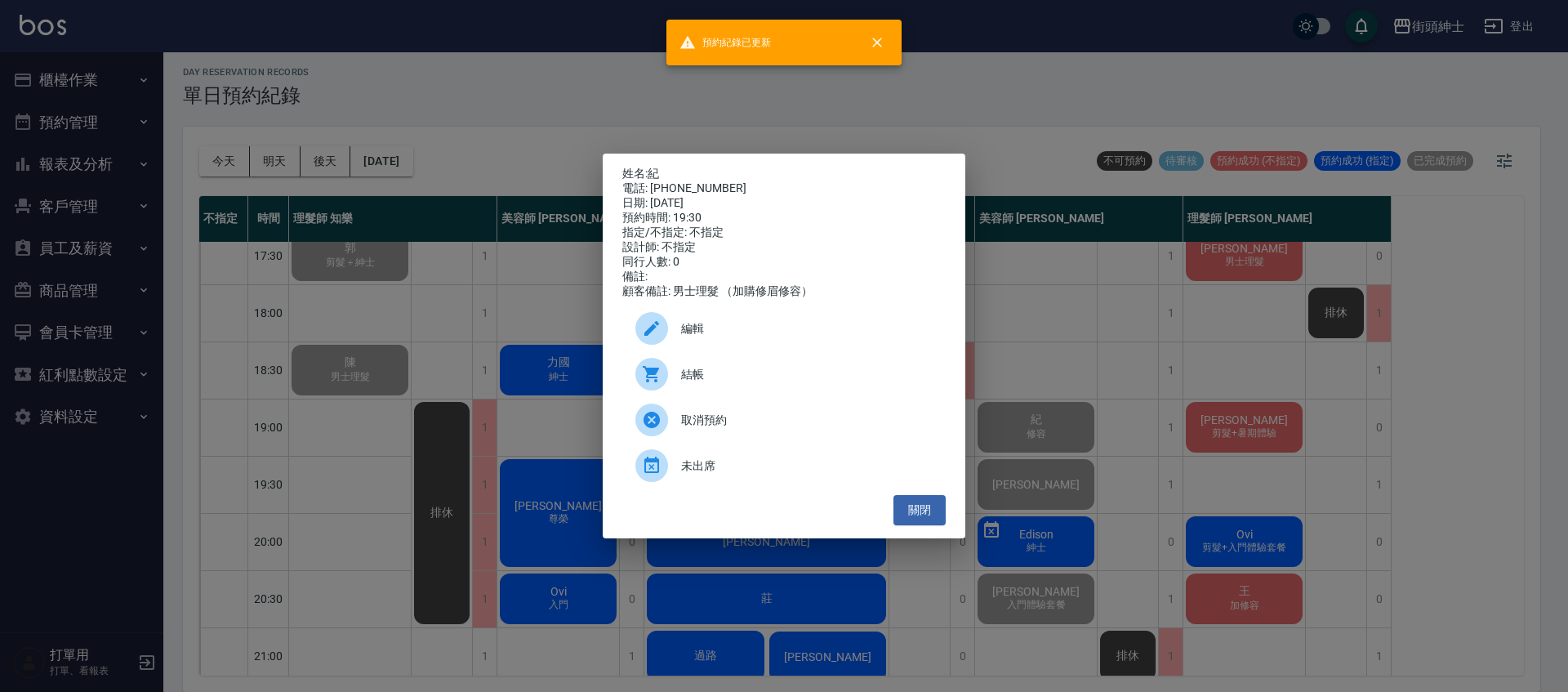
drag, startPoint x: 360, startPoint y: 212, endPoint x: 403, endPoint y: 237, distance: 49.7
click at [359, 212] on div "姓名: 紀 電話: 0984037173 日期: 2025/09/09 預約時間: 19:30 指定/不指定: 不指定 設計師: 不指定 同行人數: 0 備註…" at bounding box center [784, 346] width 1568 height 692
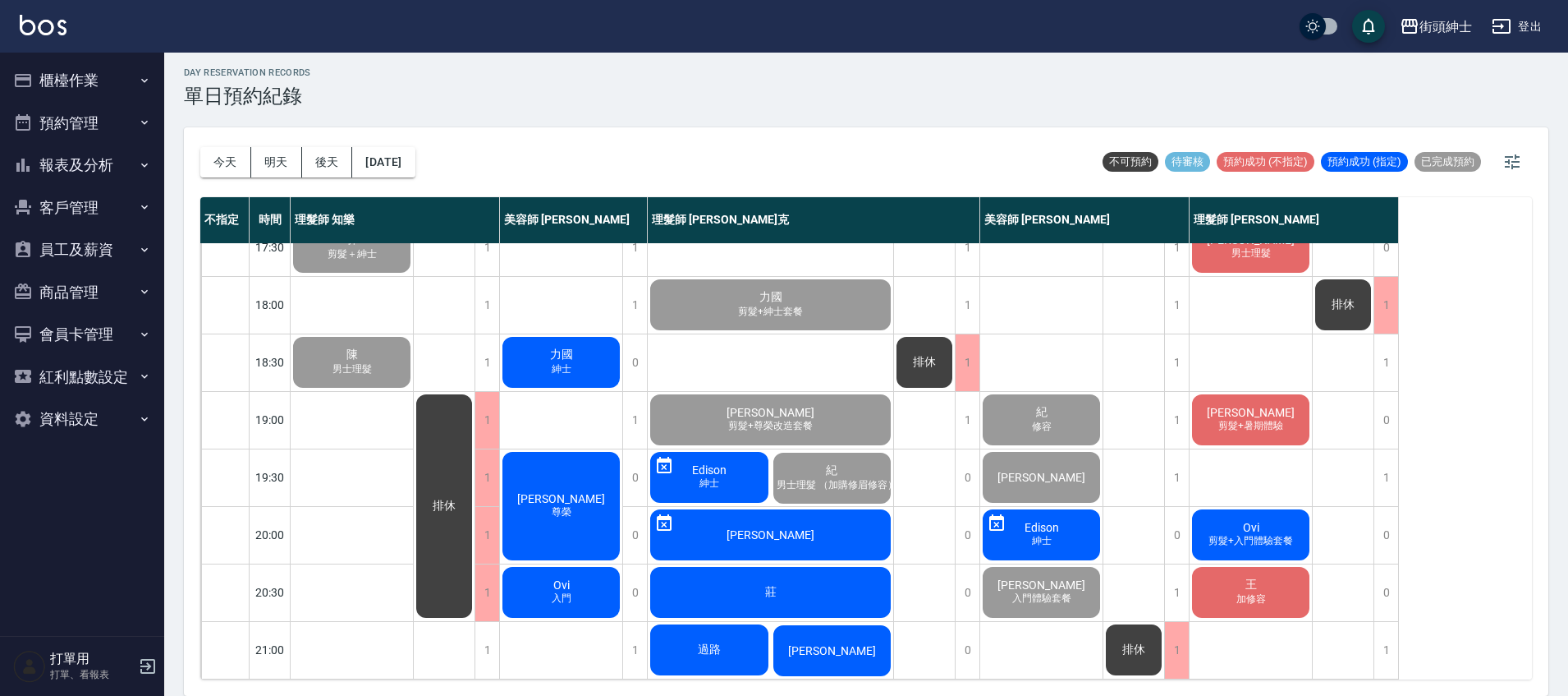
scroll to position [784, 0]
click at [798, 581] on div "莊" at bounding box center [771, 592] width 246 height 56
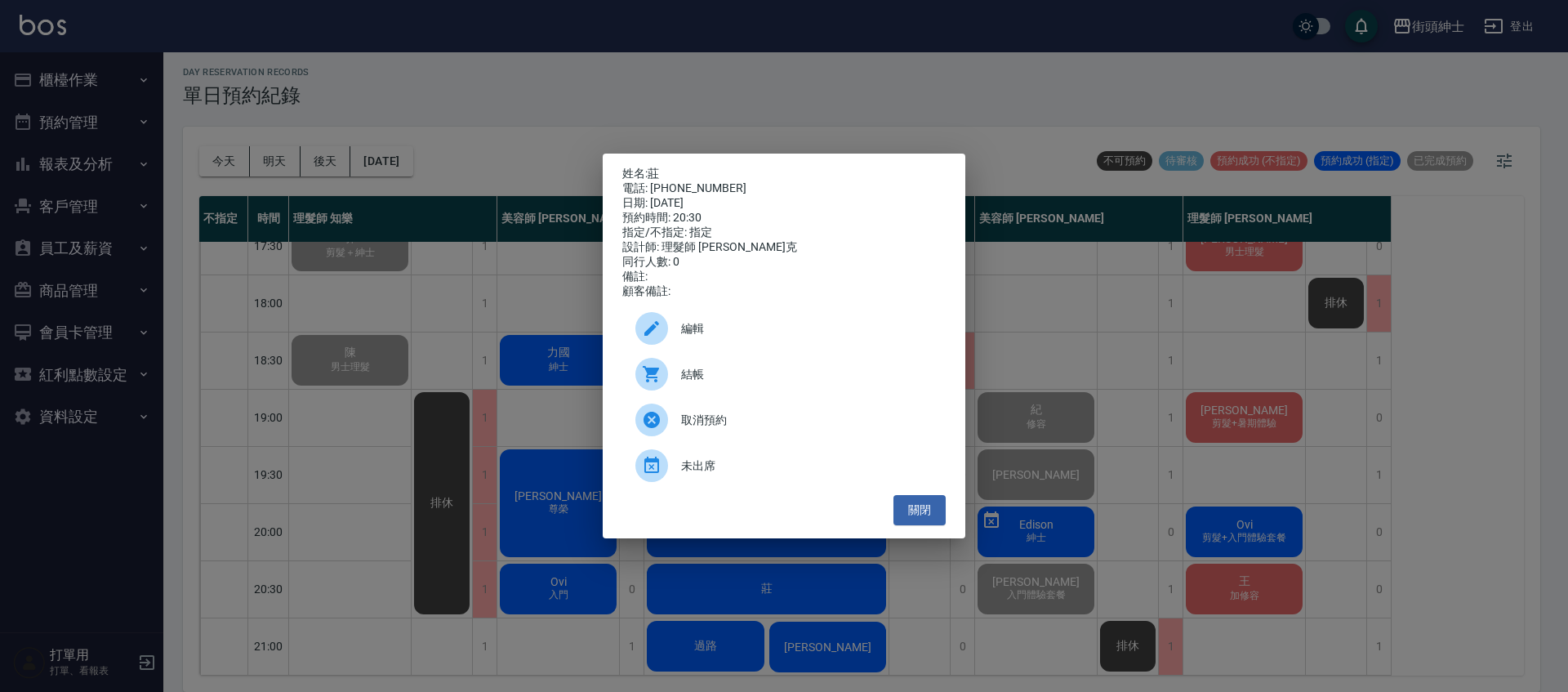
click at [718, 383] on span "結帳" at bounding box center [806, 375] width 252 height 18
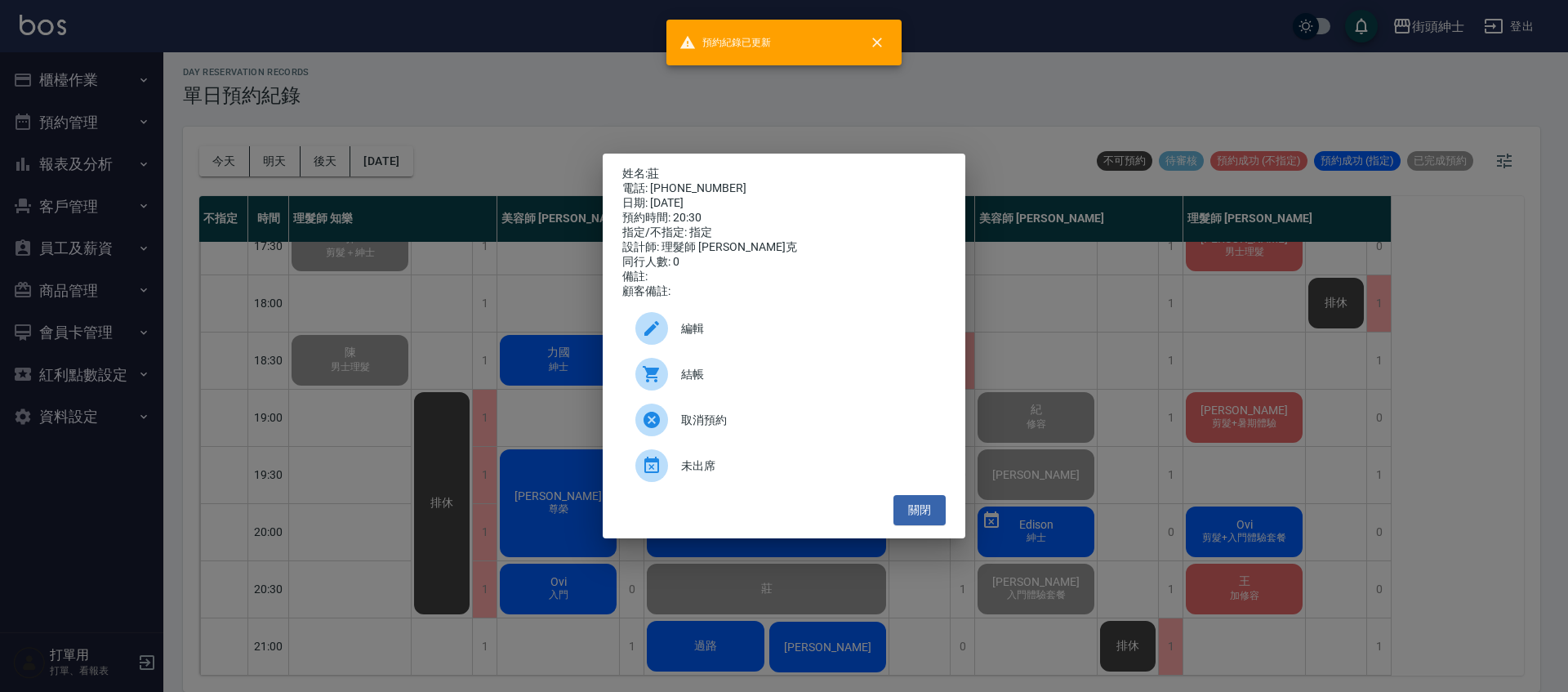
click at [482, 383] on div "姓名: 莊 電話: 0931032050 日期: 2025/09/09 預約時間: 20:30 指定/不指定: 指定 設計師: 理髮師 Vic 維克 同行人數…" at bounding box center [784, 346] width 1568 height 692
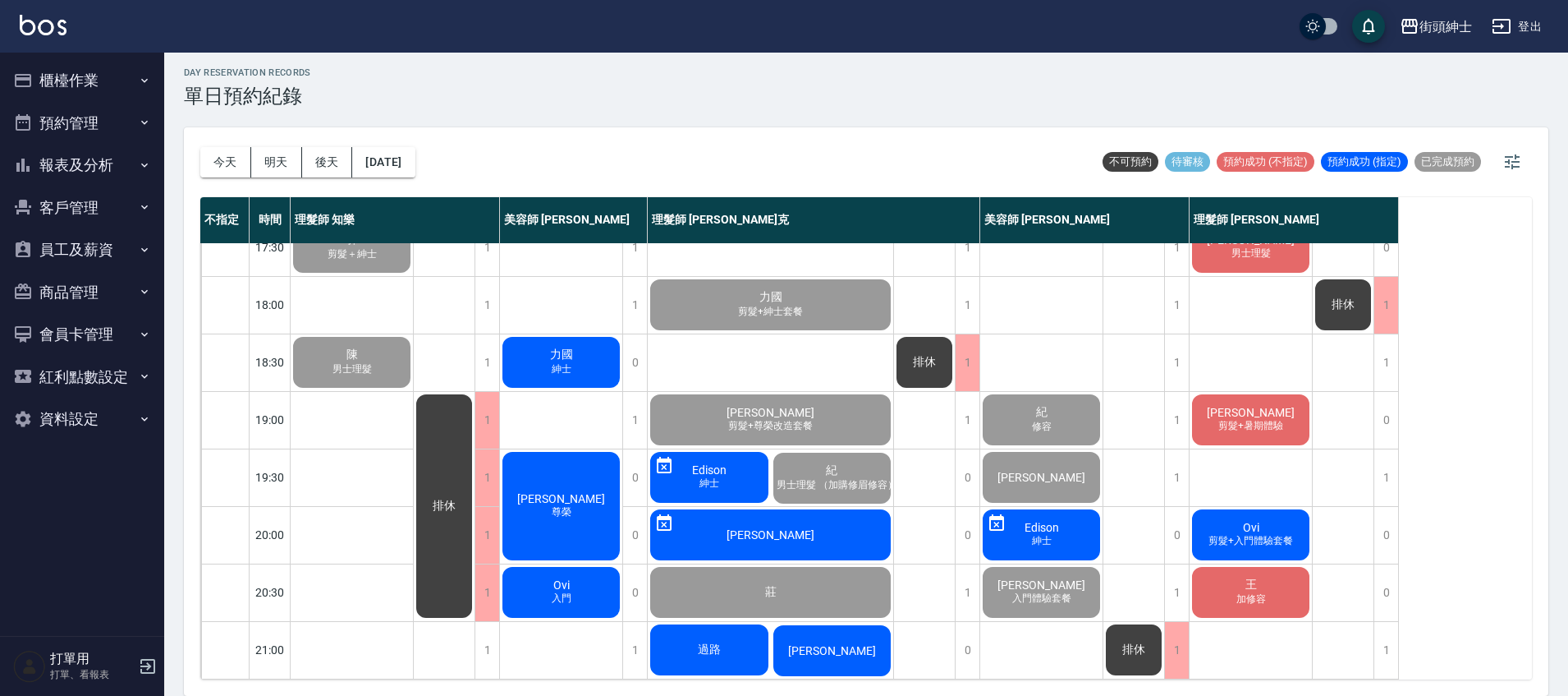
click at [701, 642] on span "過路" at bounding box center [709, 649] width 29 height 15
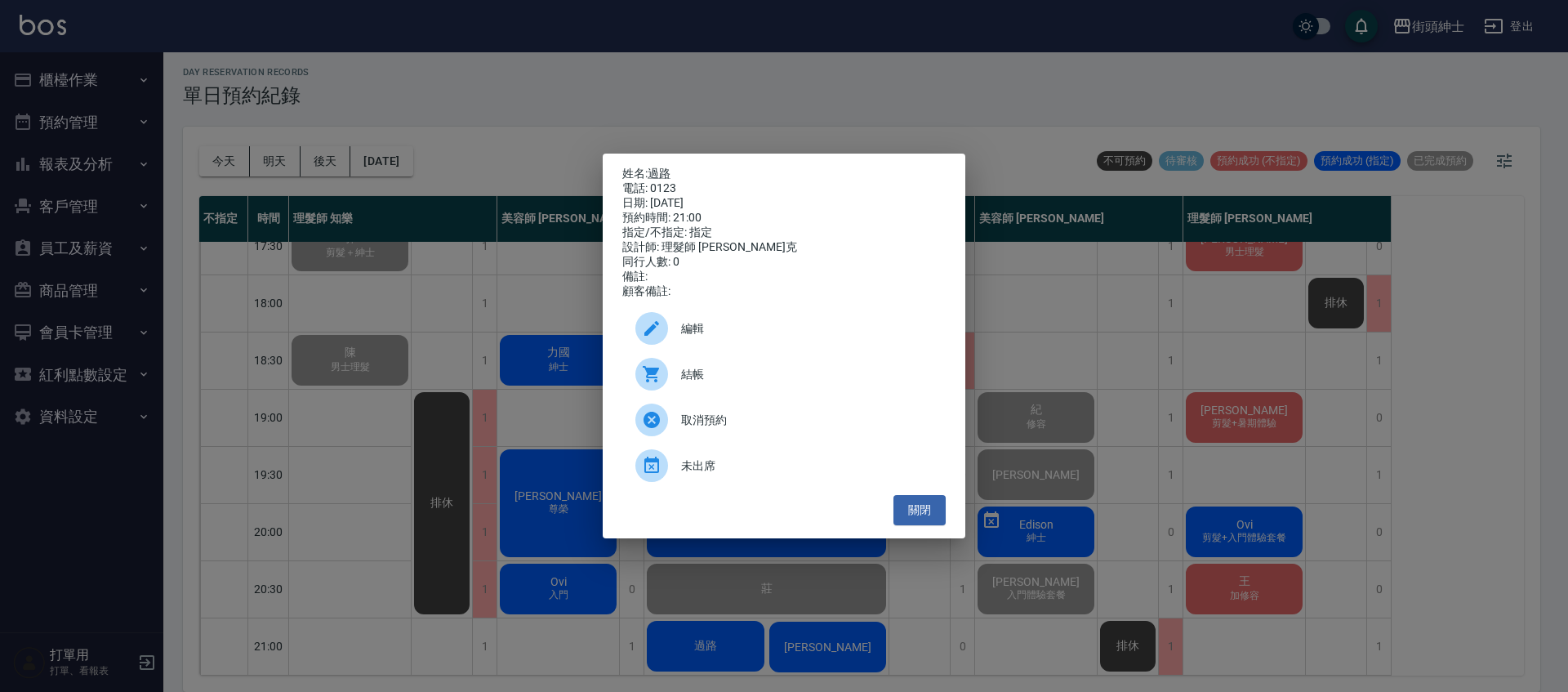
click at [740, 382] on span "結帳" at bounding box center [806, 375] width 252 height 18
click at [349, 264] on div "姓名: 過路 電話: 0123 日期: 2025/09/09 預約時間: 21:00 指定/不指定: 指定 設計師: 理髮師 Vic 維克 同行人數: 0 備…" at bounding box center [784, 346] width 1568 height 692
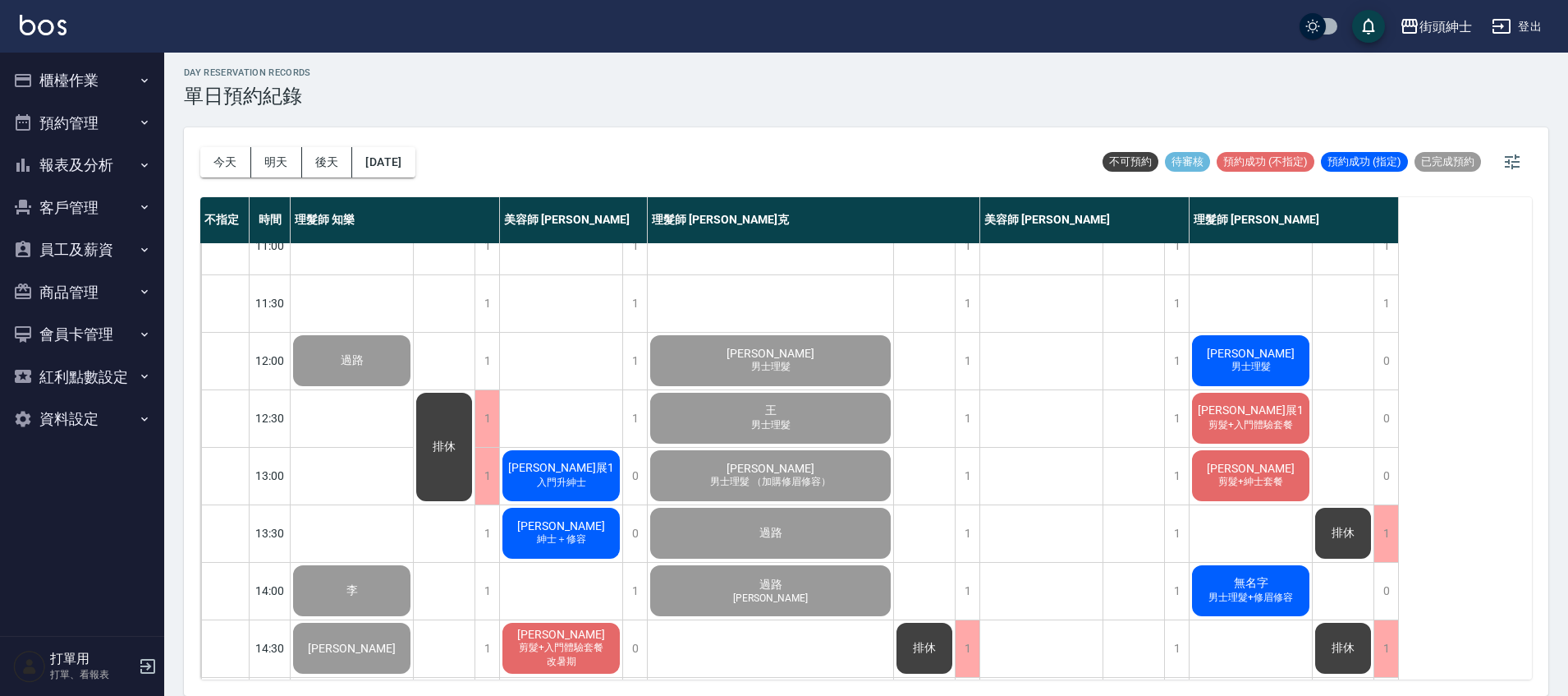
scroll to position [23, 0]
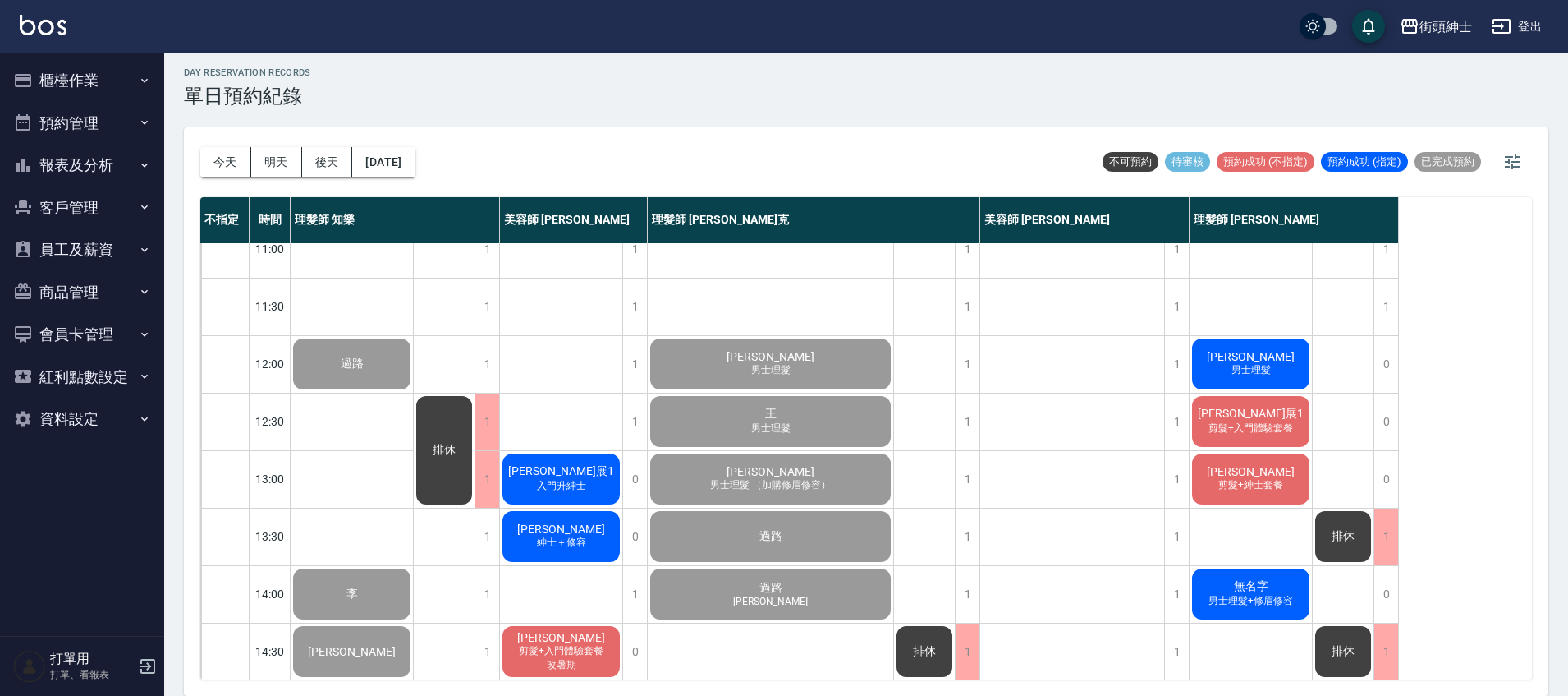
click at [515, 467] on div "張哲豪_展1 入門升紳士" at bounding box center [561, 478] width 122 height 56
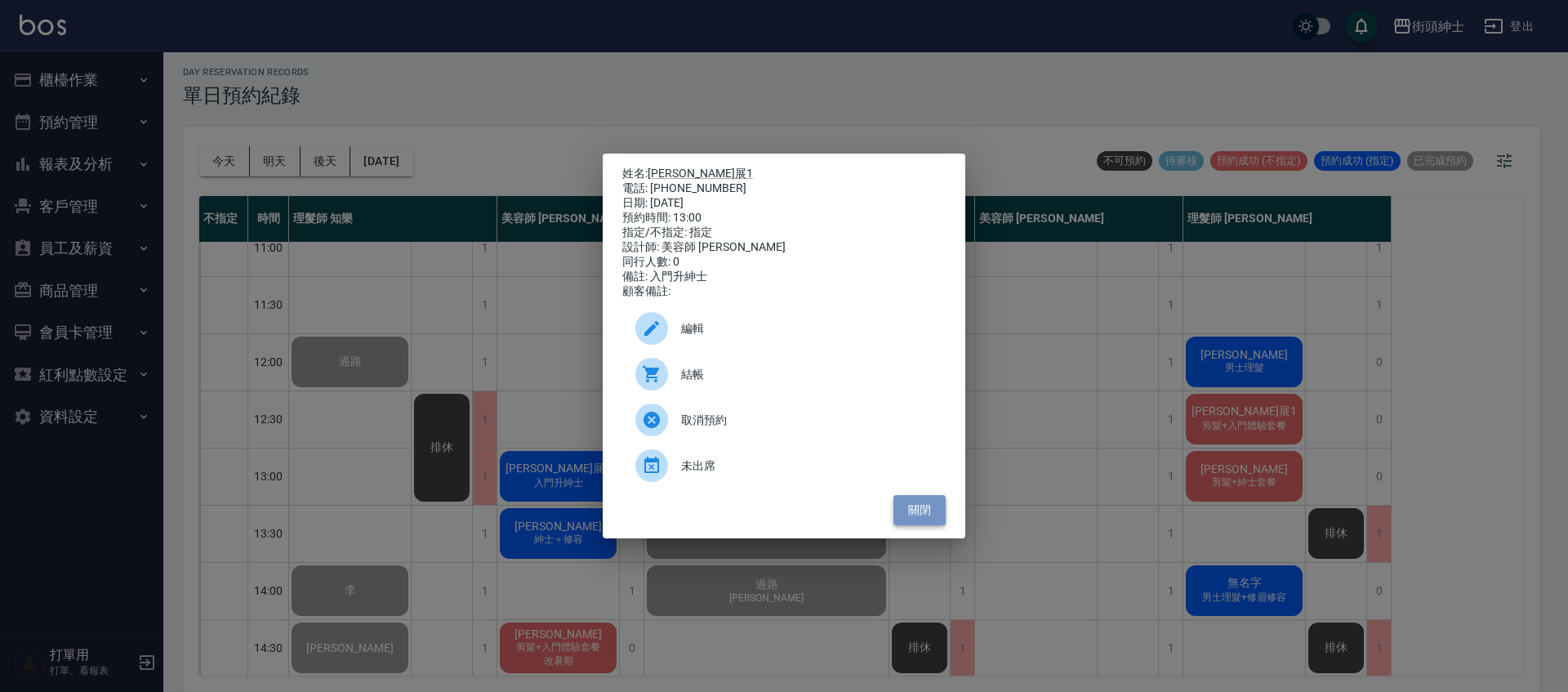
click at [913, 520] on button "關閉" at bounding box center [919, 510] width 52 height 30
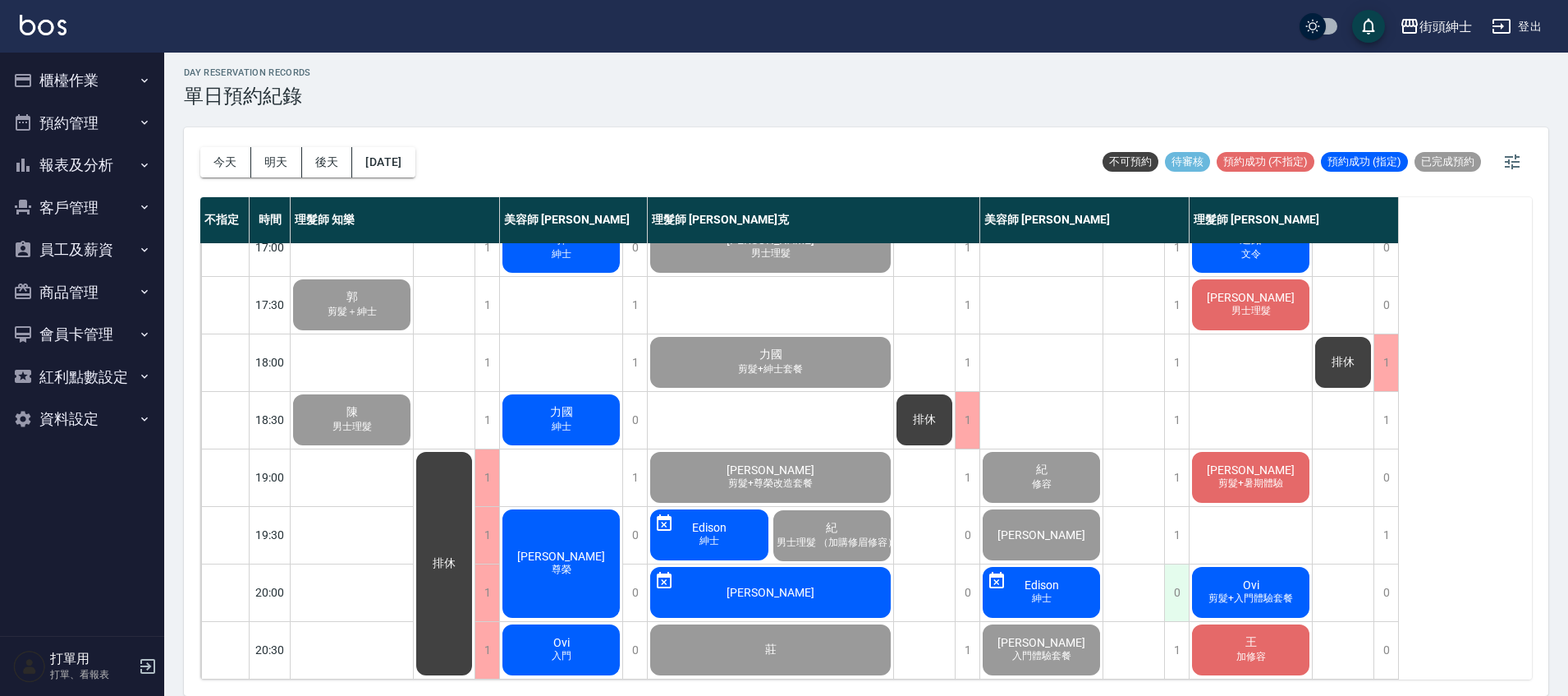
scroll to position [784, 0]
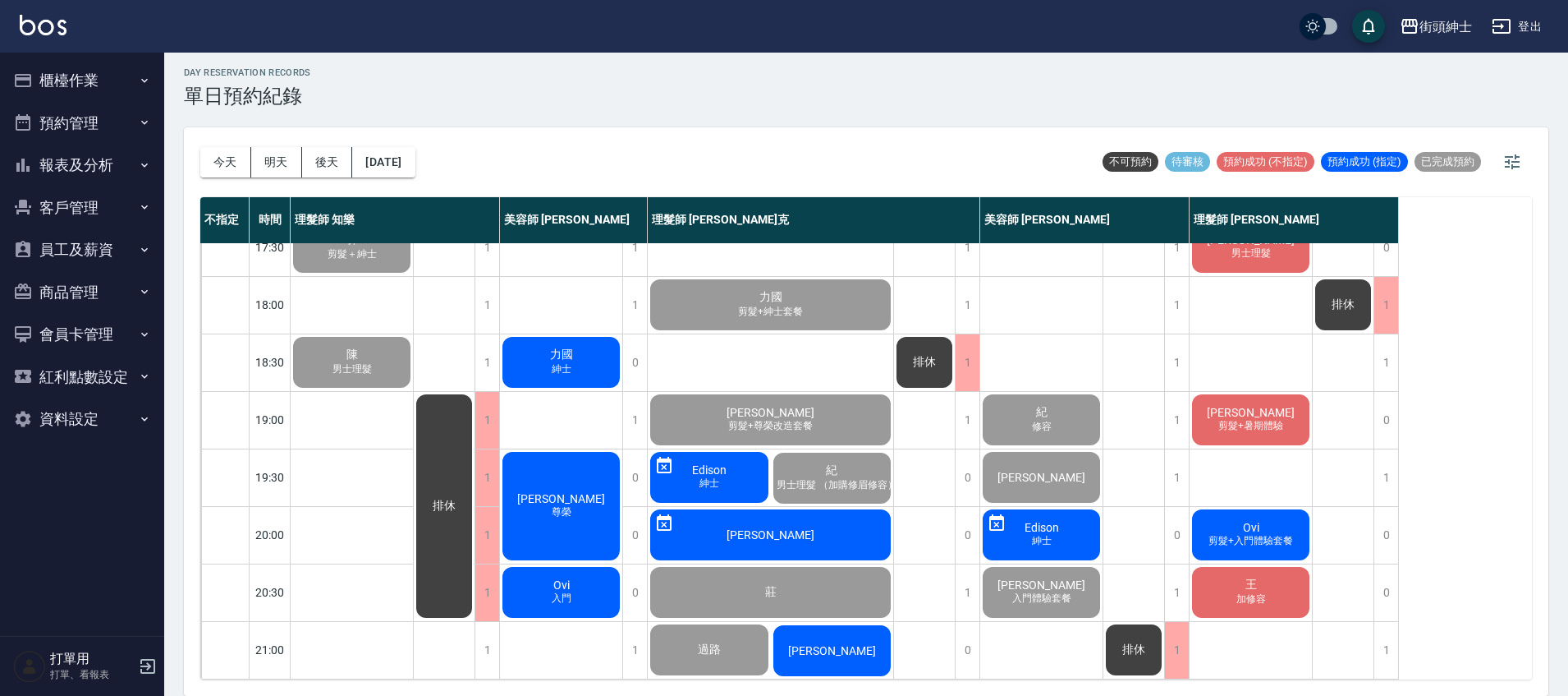
click at [1217, 578] on div "王 加修容" at bounding box center [1251, 592] width 122 height 56
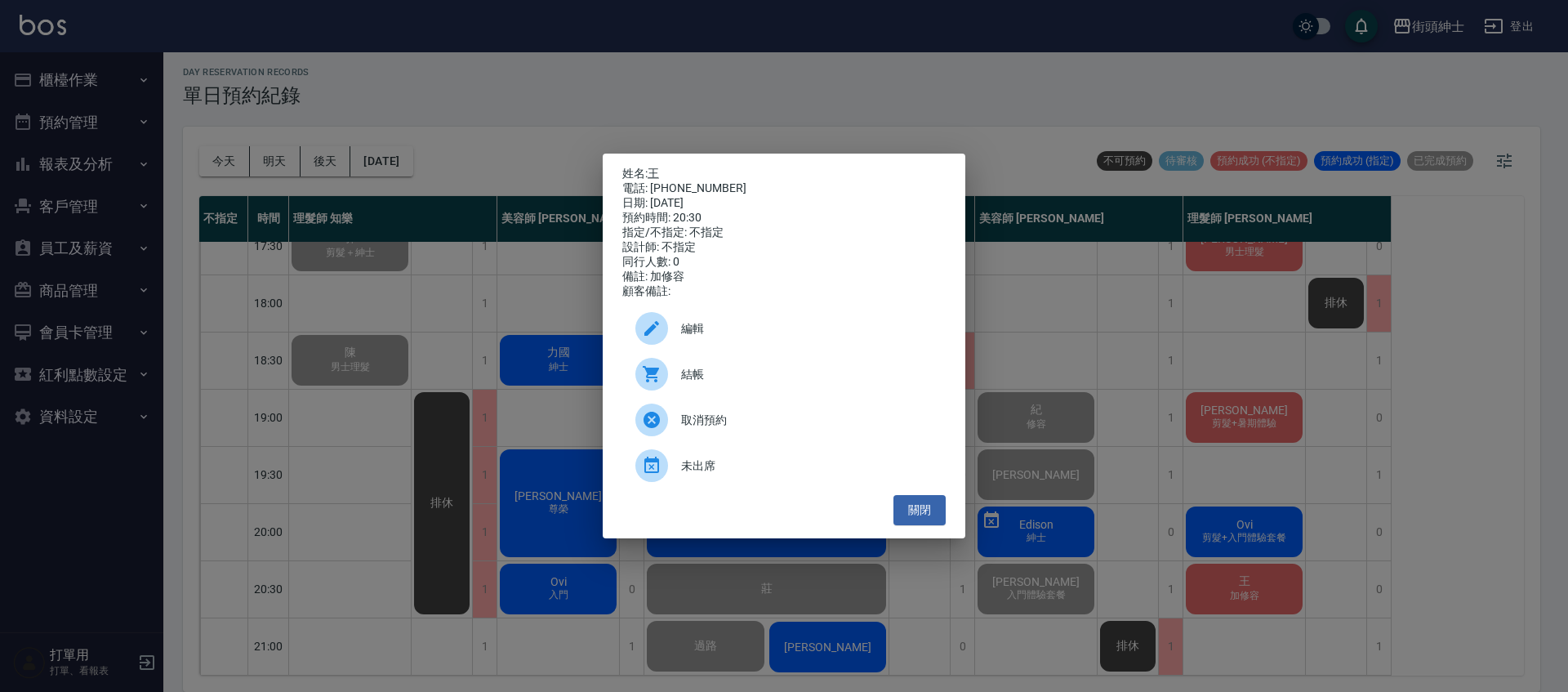
click at [730, 348] on div "編輯" at bounding box center [784, 328] width 324 height 46
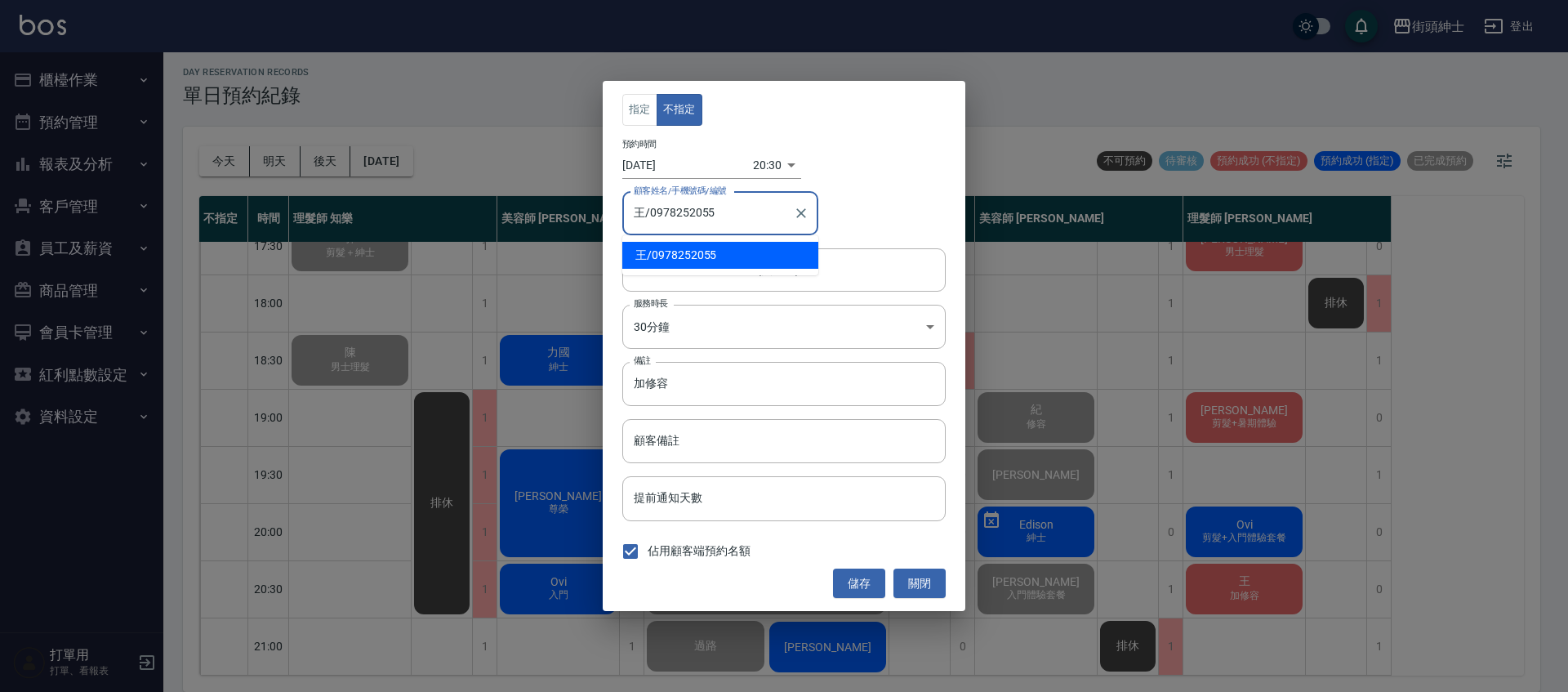
drag, startPoint x: 731, startPoint y: 217, endPoint x: 649, endPoint y: 218, distance: 82.0
click at [649, 218] on input "王/0978252055" at bounding box center [708, 214] width 157 height 29
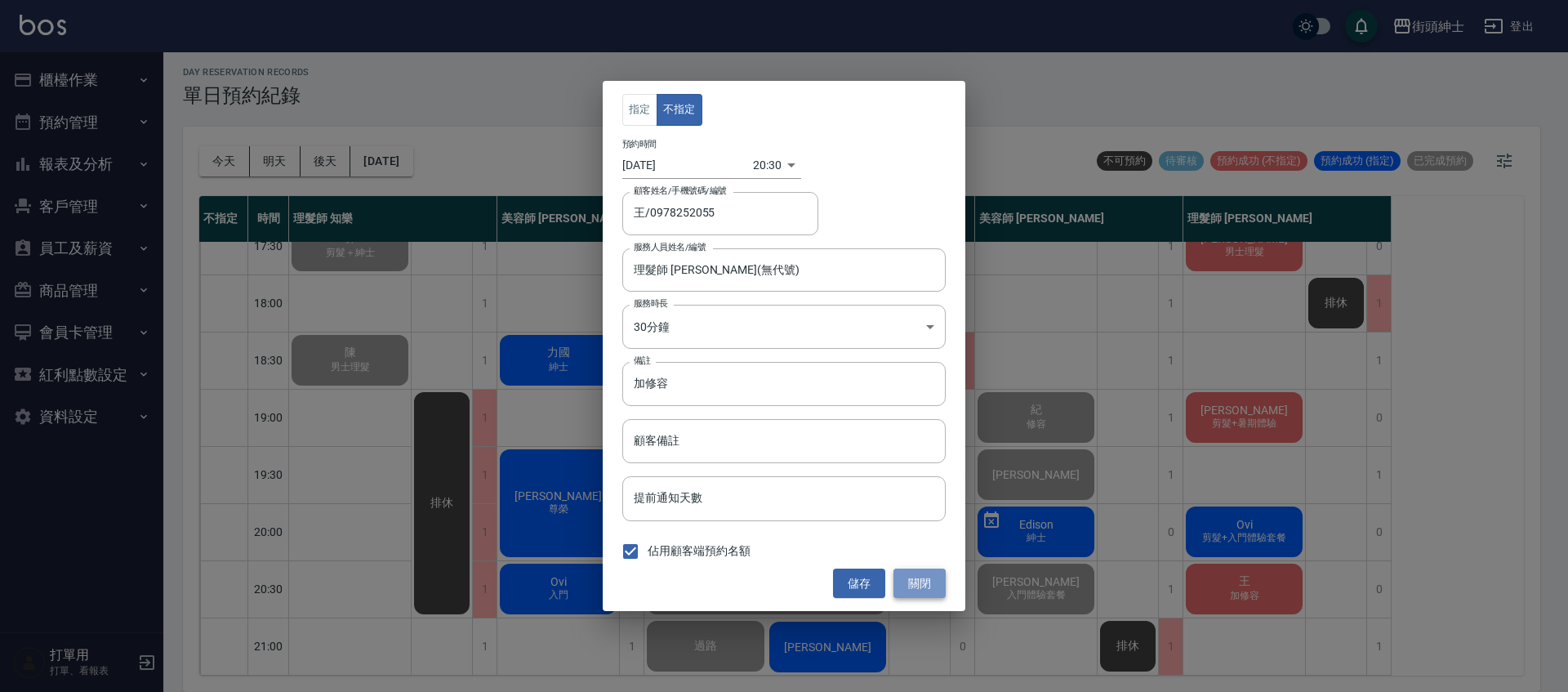
click at [921, 585] on button "關閉" at bounding box center [919, 583] width 52 height 30
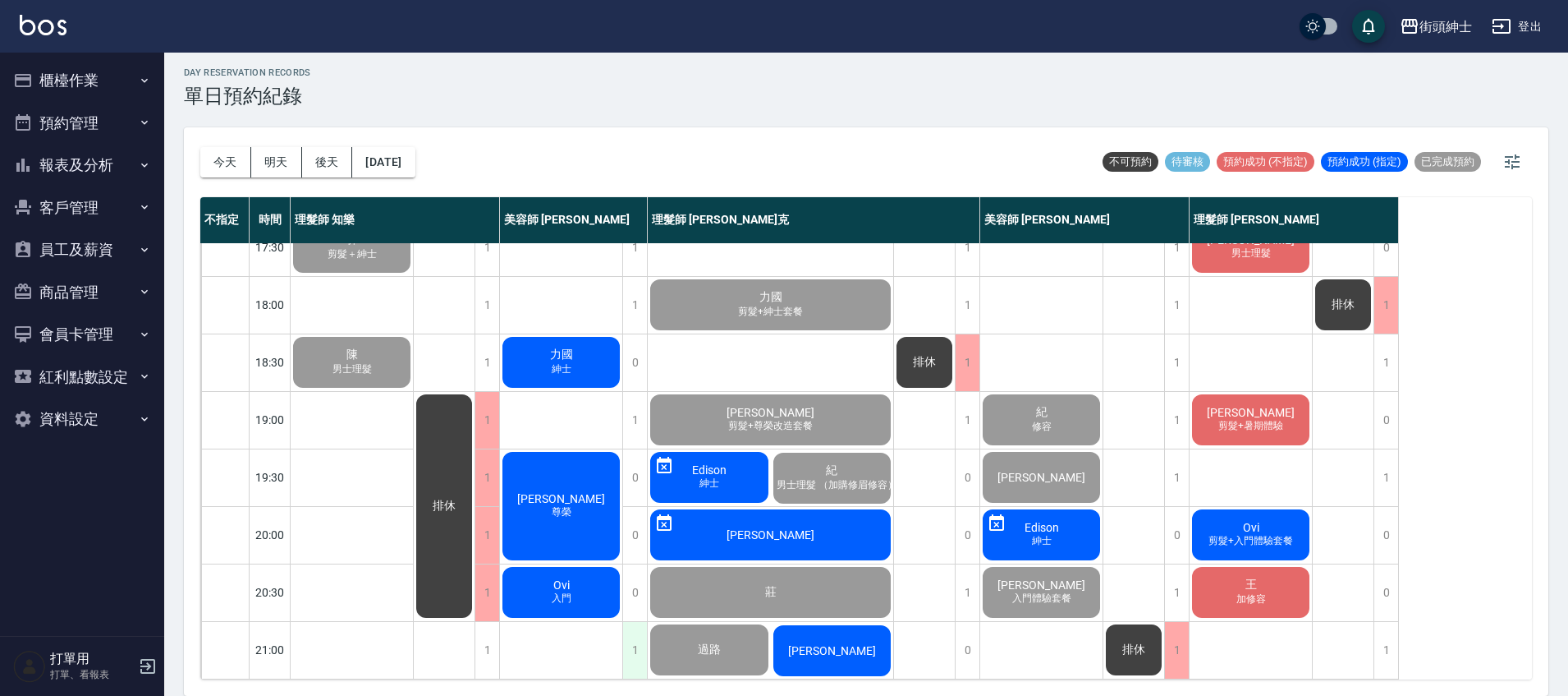
click at [637, 627] on div "1" at bounding box center [635, 650] width 25 height 57
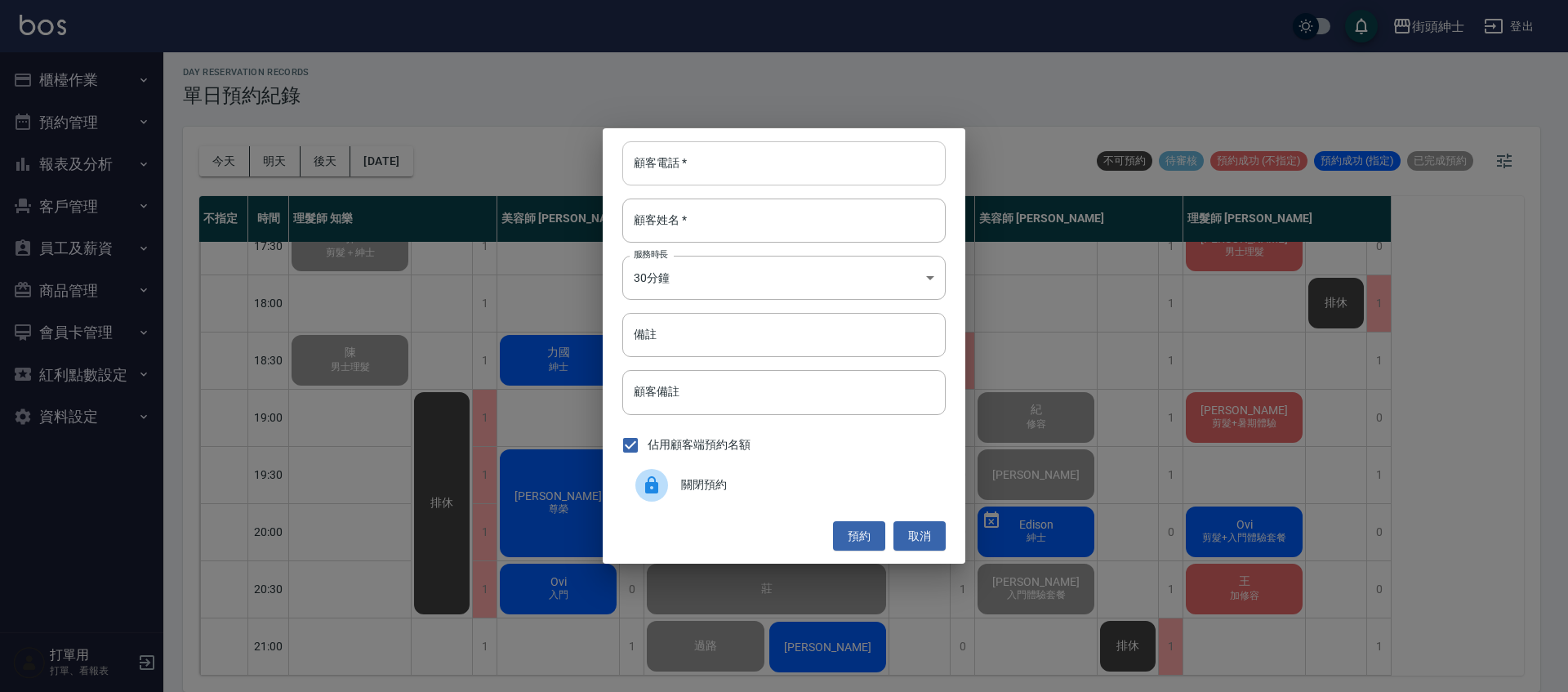
click at [687, 171] on input "顧客電話   *" at bounding box center [784, 164] width 324 height 44
paste input "0978252055"
type input "0978252055"
click at [712, 216] on input "顧客姓名   *" at bounding box center [784, 221] width 324 height 44
type input "0"
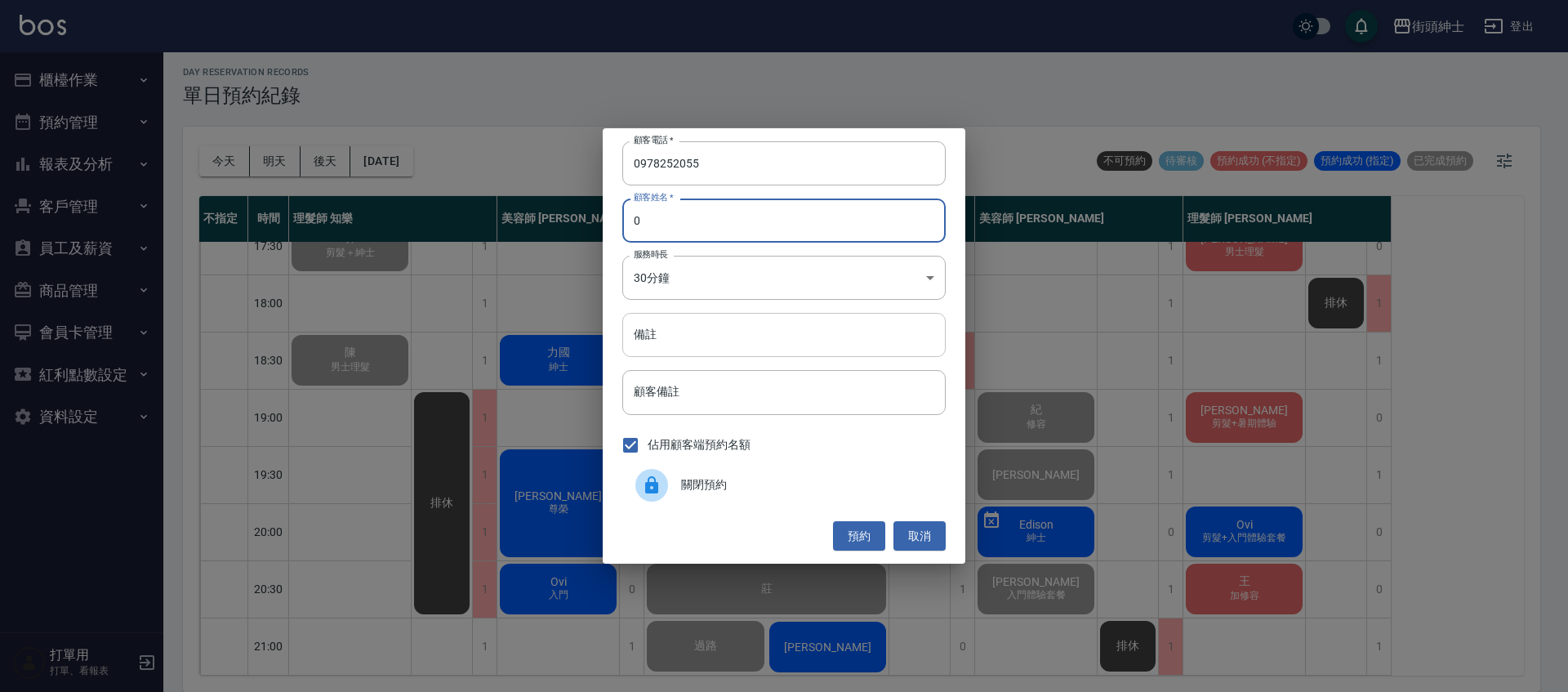
click at [736, 335] on input "備註" at bounding box center [784, 335] width 324 height 44
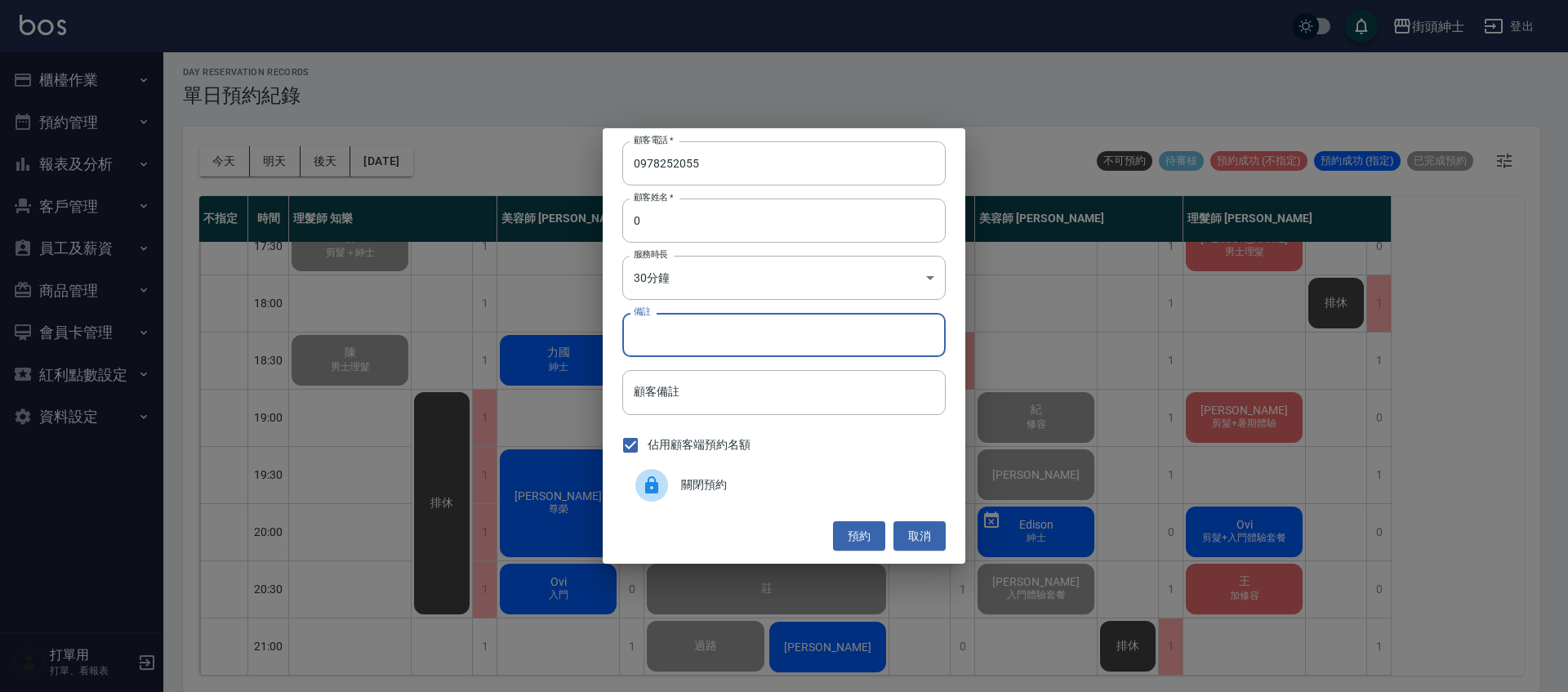
type input "v"
type input "修容"
click at [874, 536] on button "預約" at bounding box center [858, 535] width 52 height 30
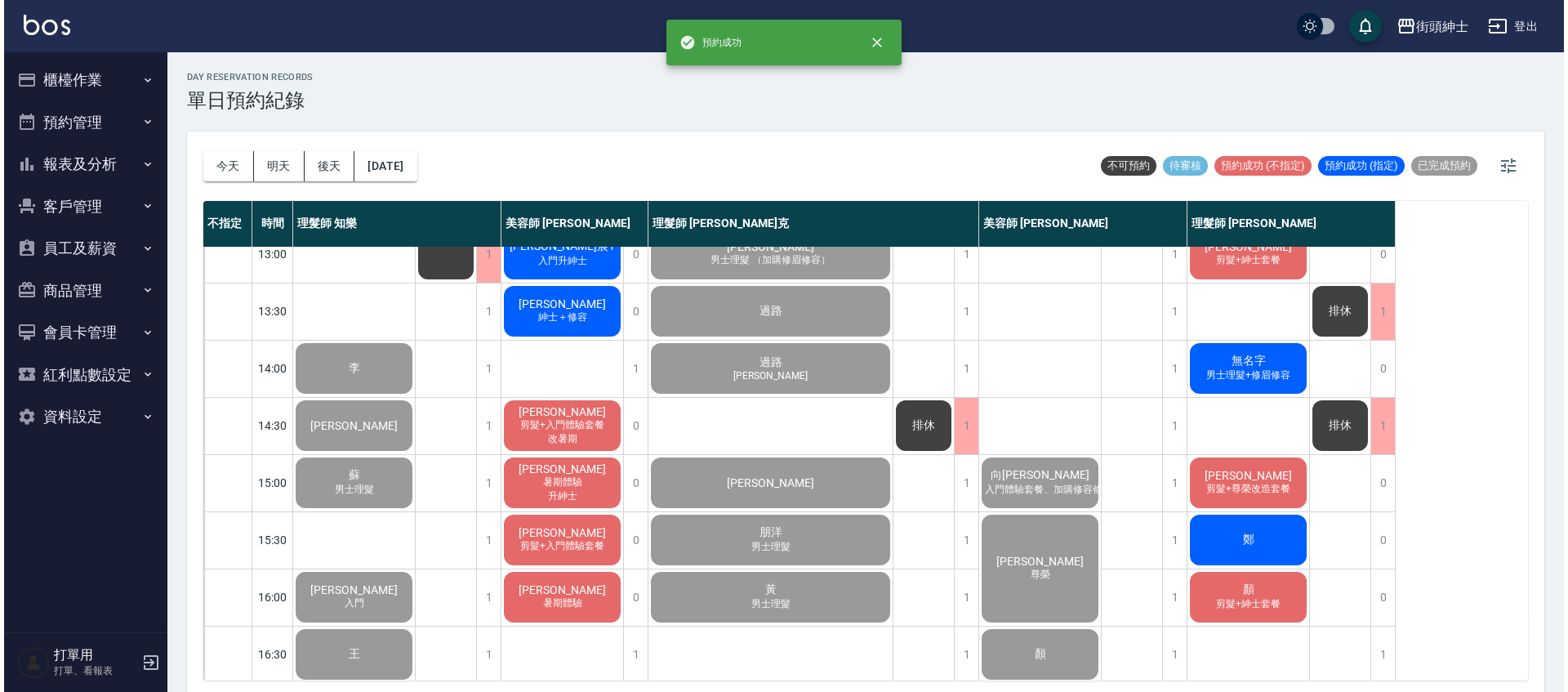
scroll to position [0, 0]
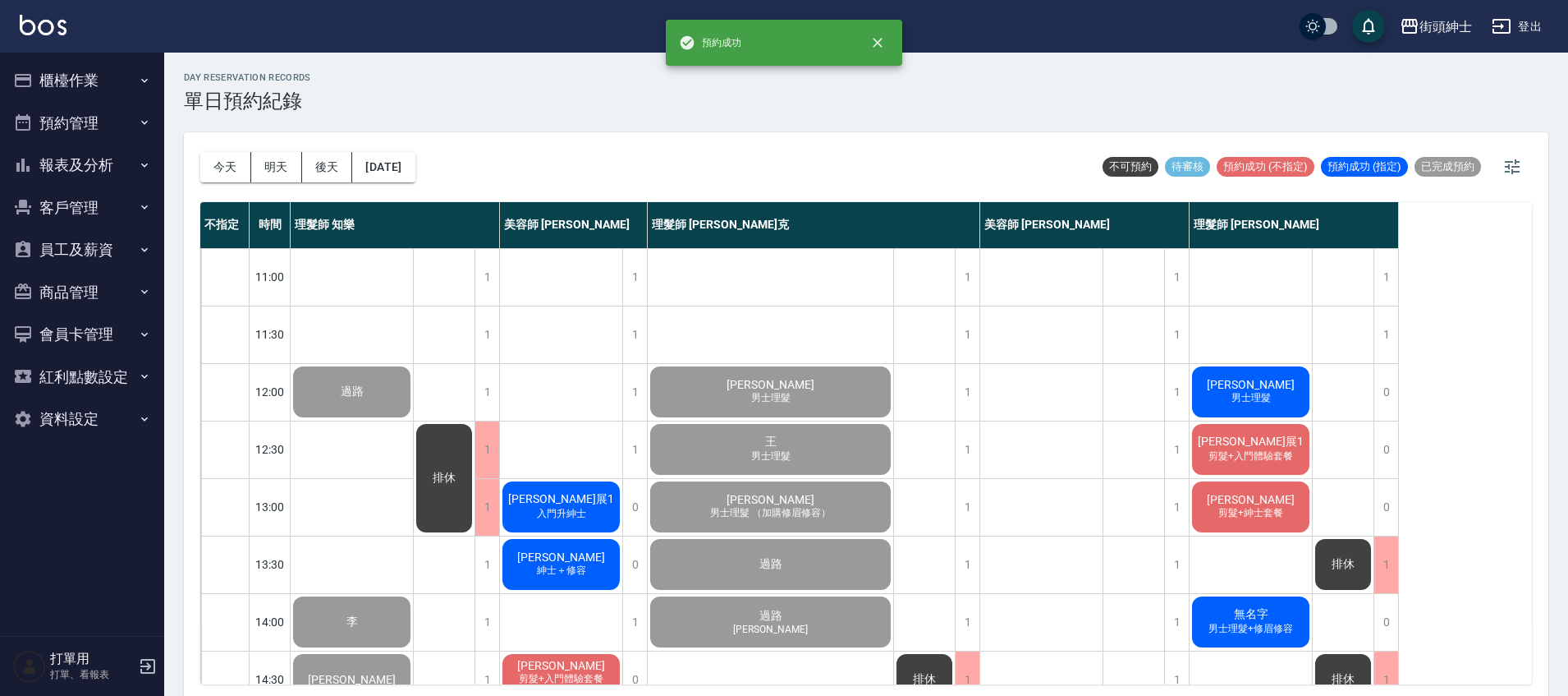
click at [593, 507] on div "張哲豪_展1 入門升紳士" at bounding box center [561, 506] width 122 height 56
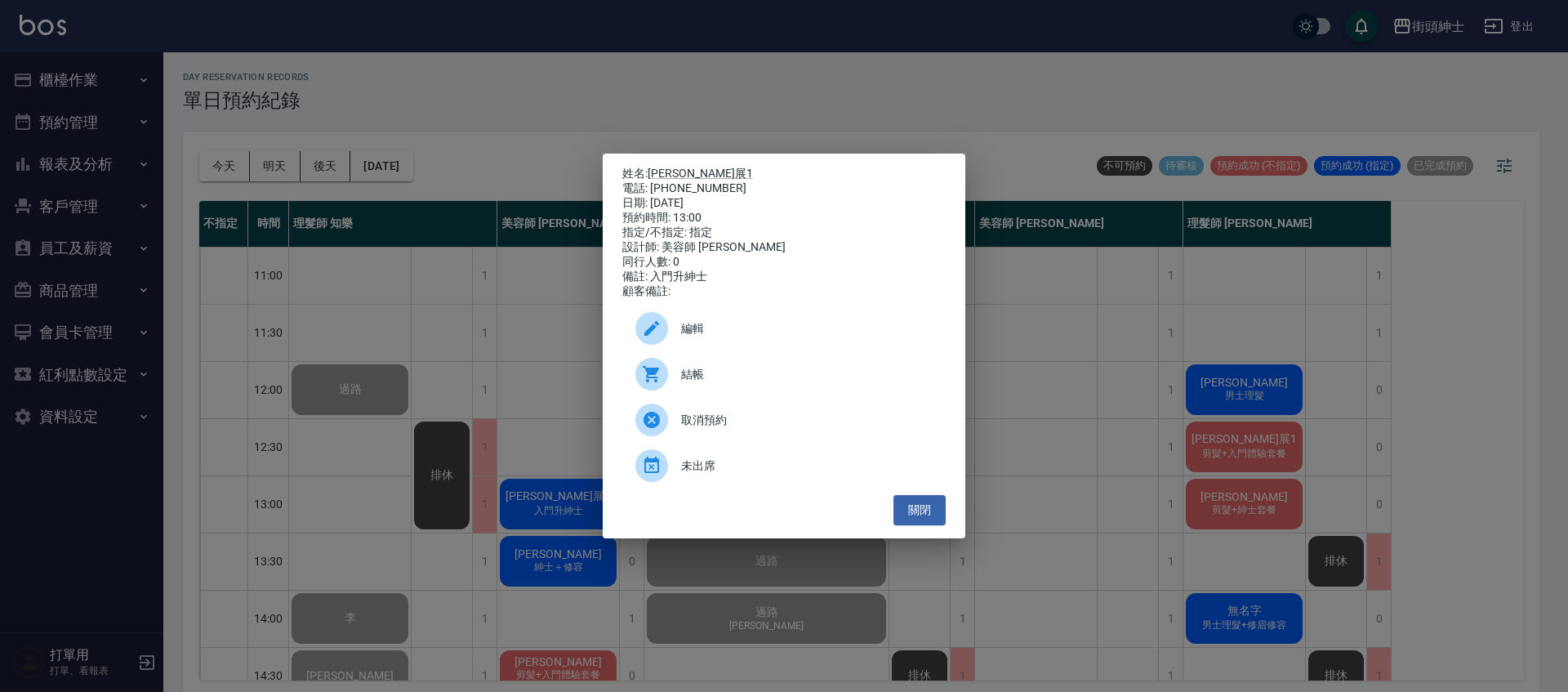
click at [696, 380] on span "結帳" at bounding box center [806, 375] width 252 height 18
